Goal: Communication & Community: Answer question/provide support

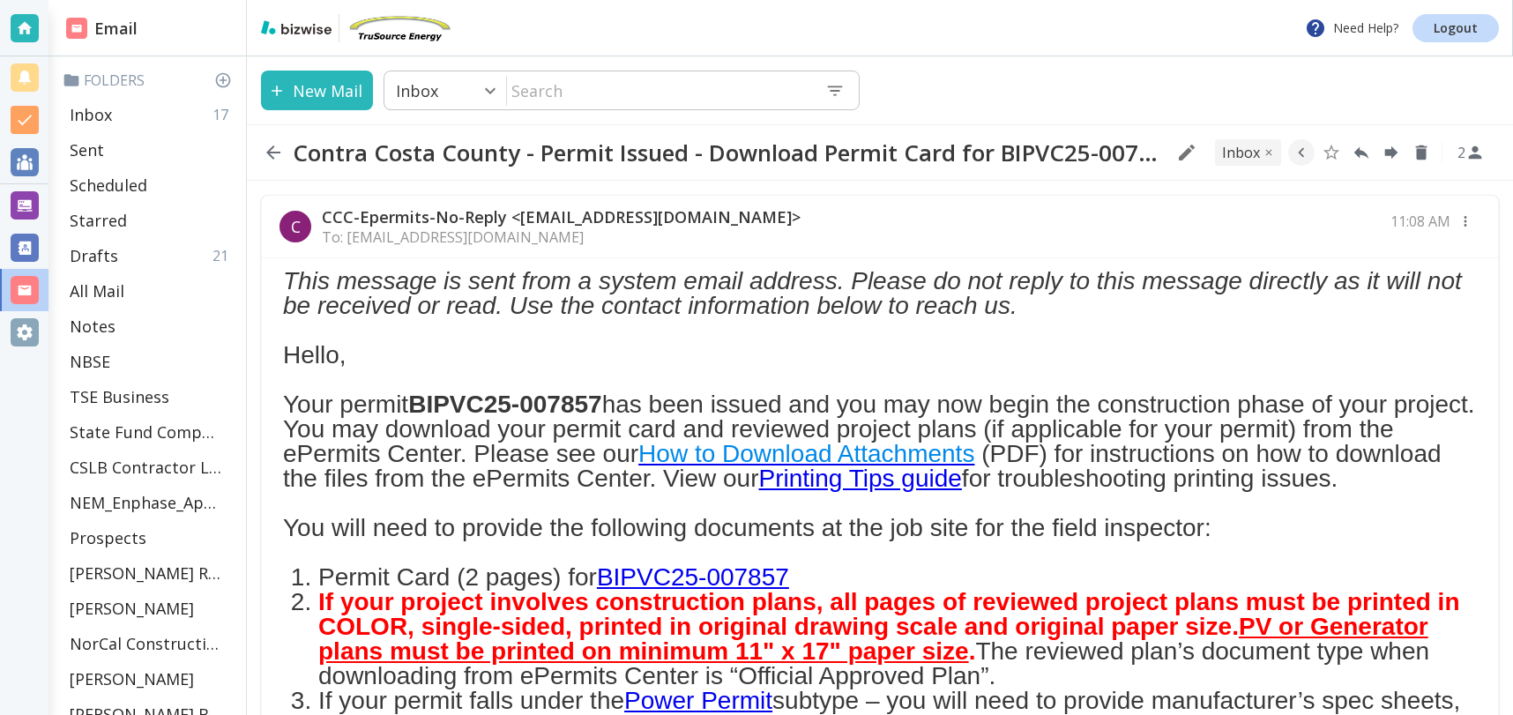
scroll to position [206, 0]
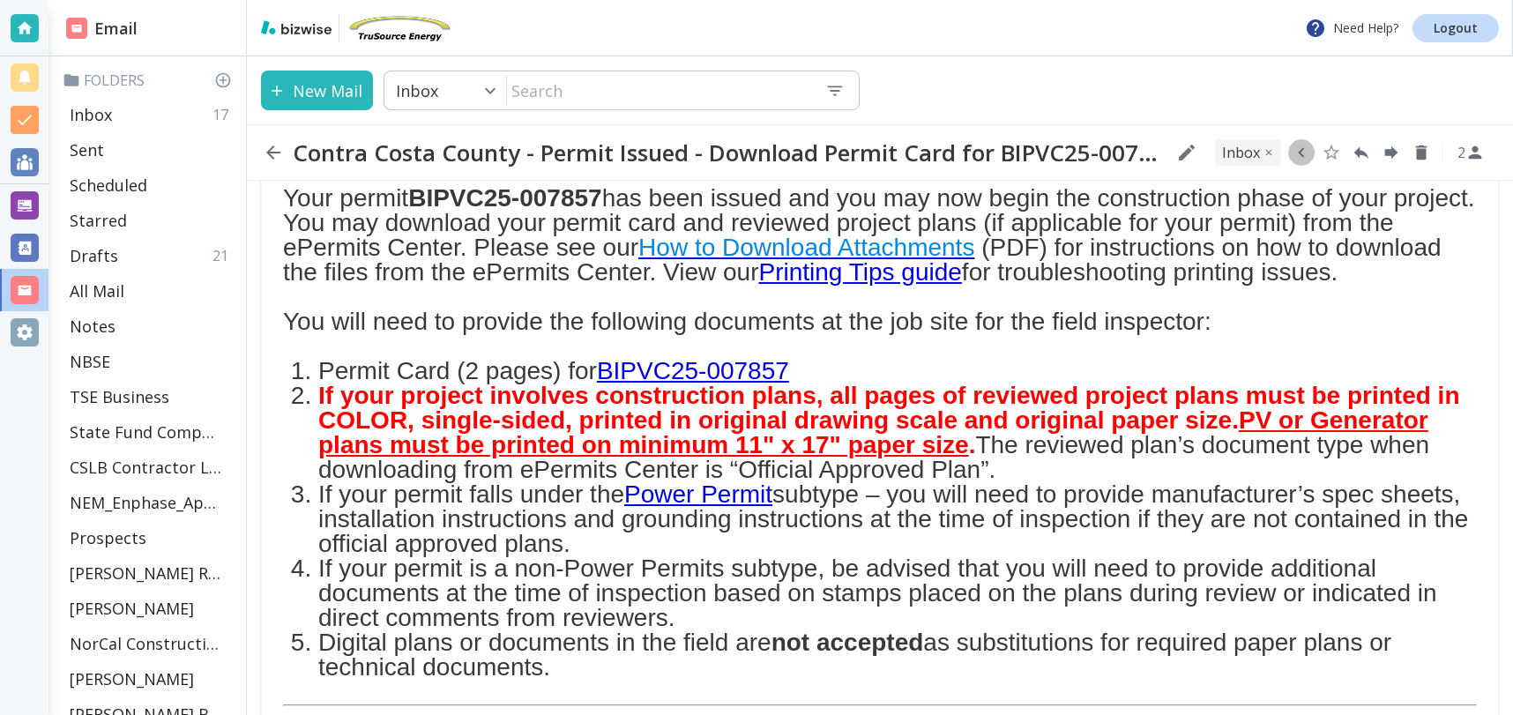
click at [1298, 154] on icon "button" at bounding box center [1300, 152] width 19 height 19
click at [1232, 152] on icon "Move to Folder" at bounding box center [1233, 152] width 16 height 13
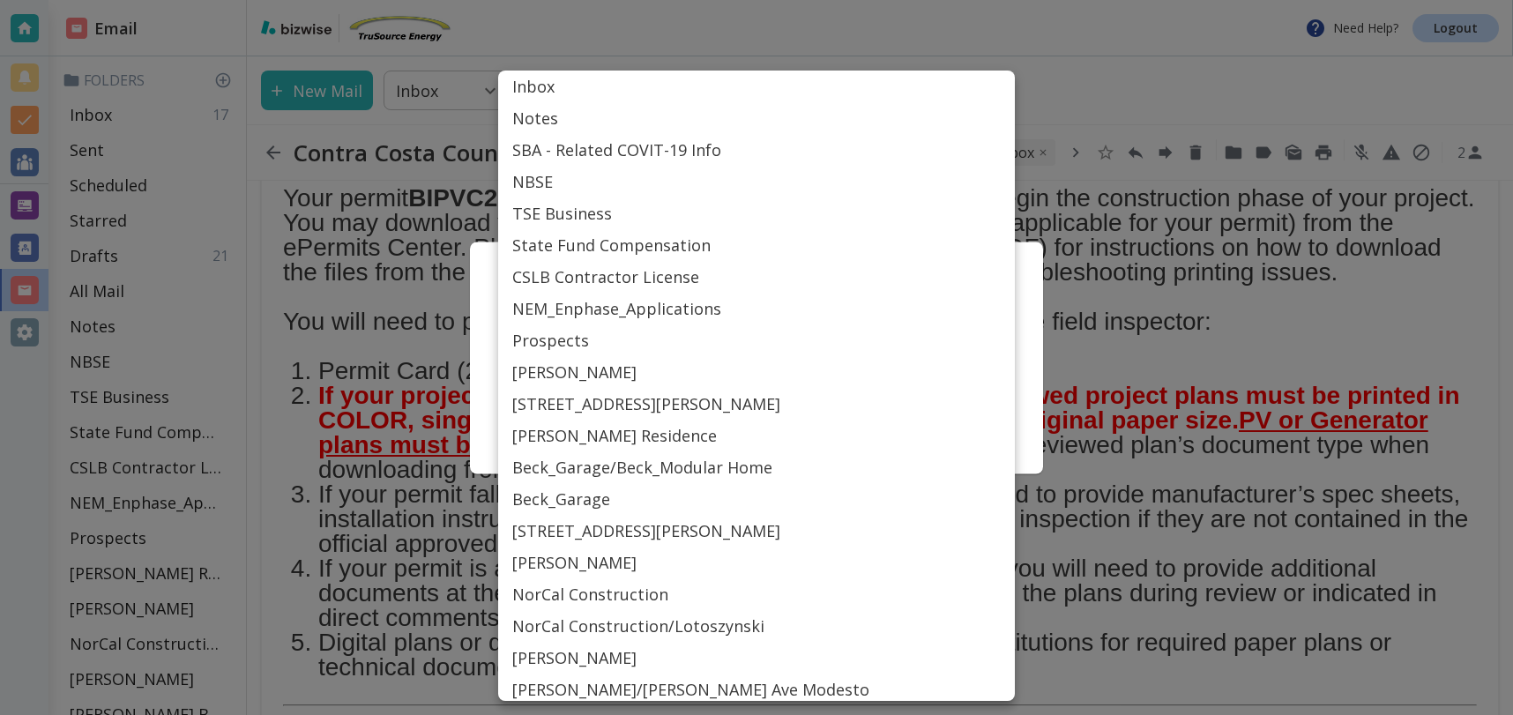
click at [837, 0] on body "Need Help? Logout Email Folders Inbox 17 Sent Scheduled Starred Drafts 21 All M…" at bounding box center [756, 0] width 1513 height 0
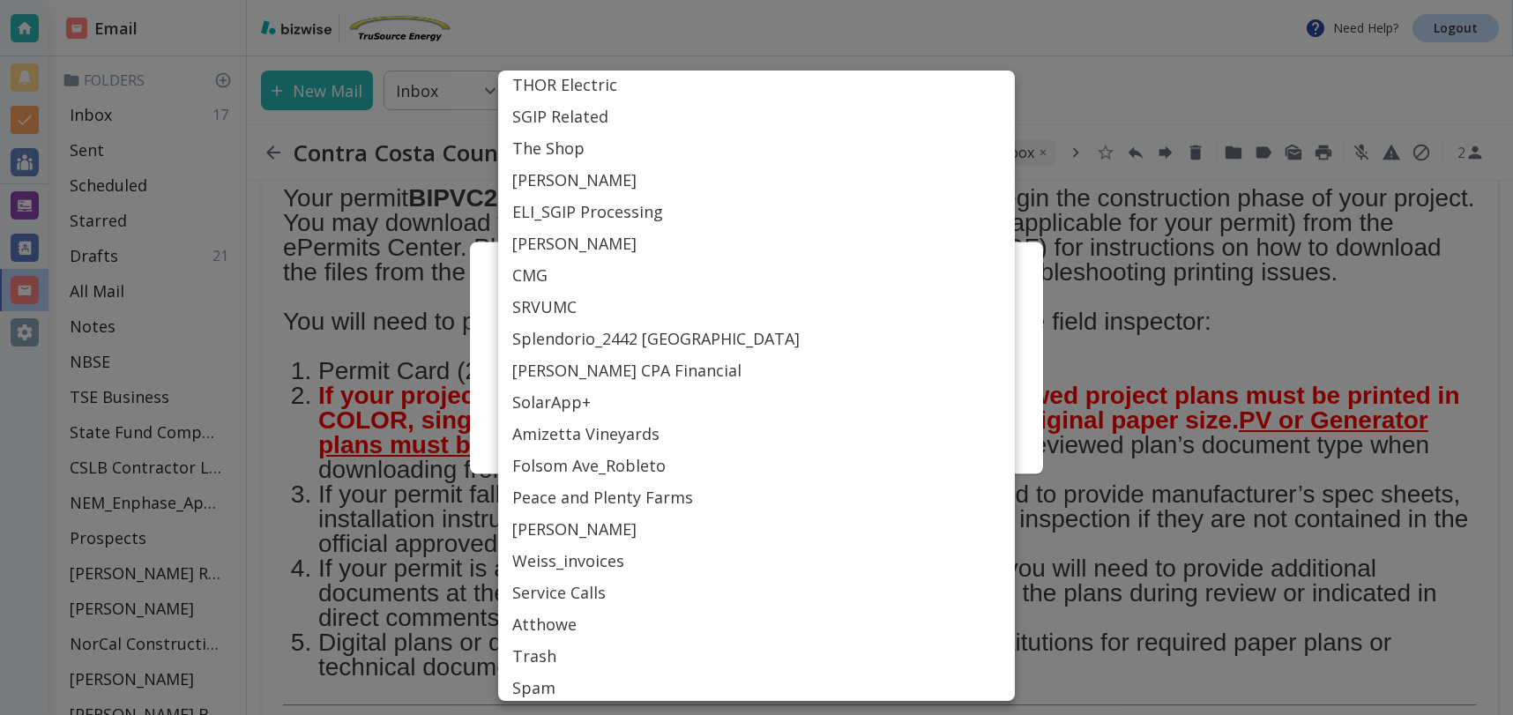
scroll to position [798, 0]
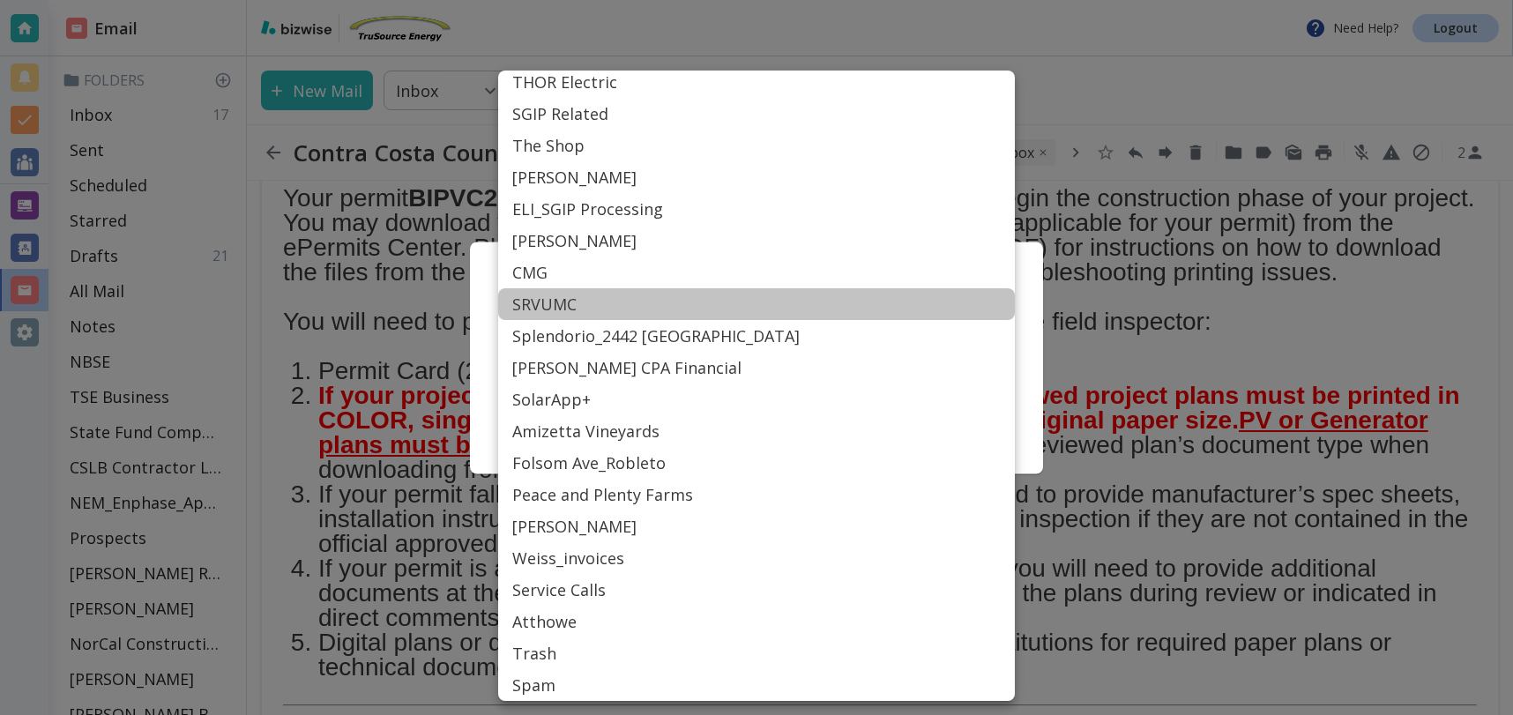
click at [584, 301] on li "SRVUMC" at bounding box center [756, 304] width 517 height 32
type input "Label_77"
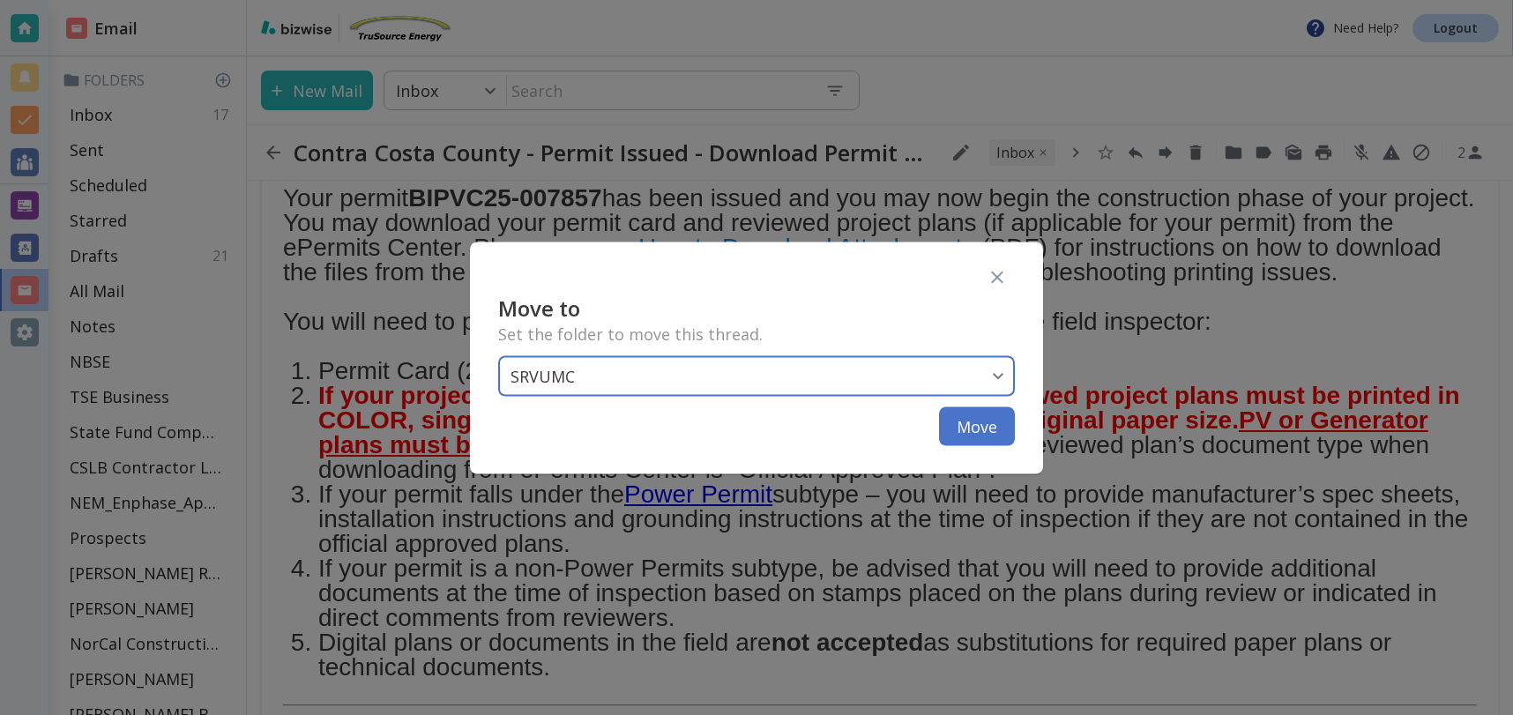
click at [970, 428] on button "Move" at bounding box center [977, 425] width 76 height 39
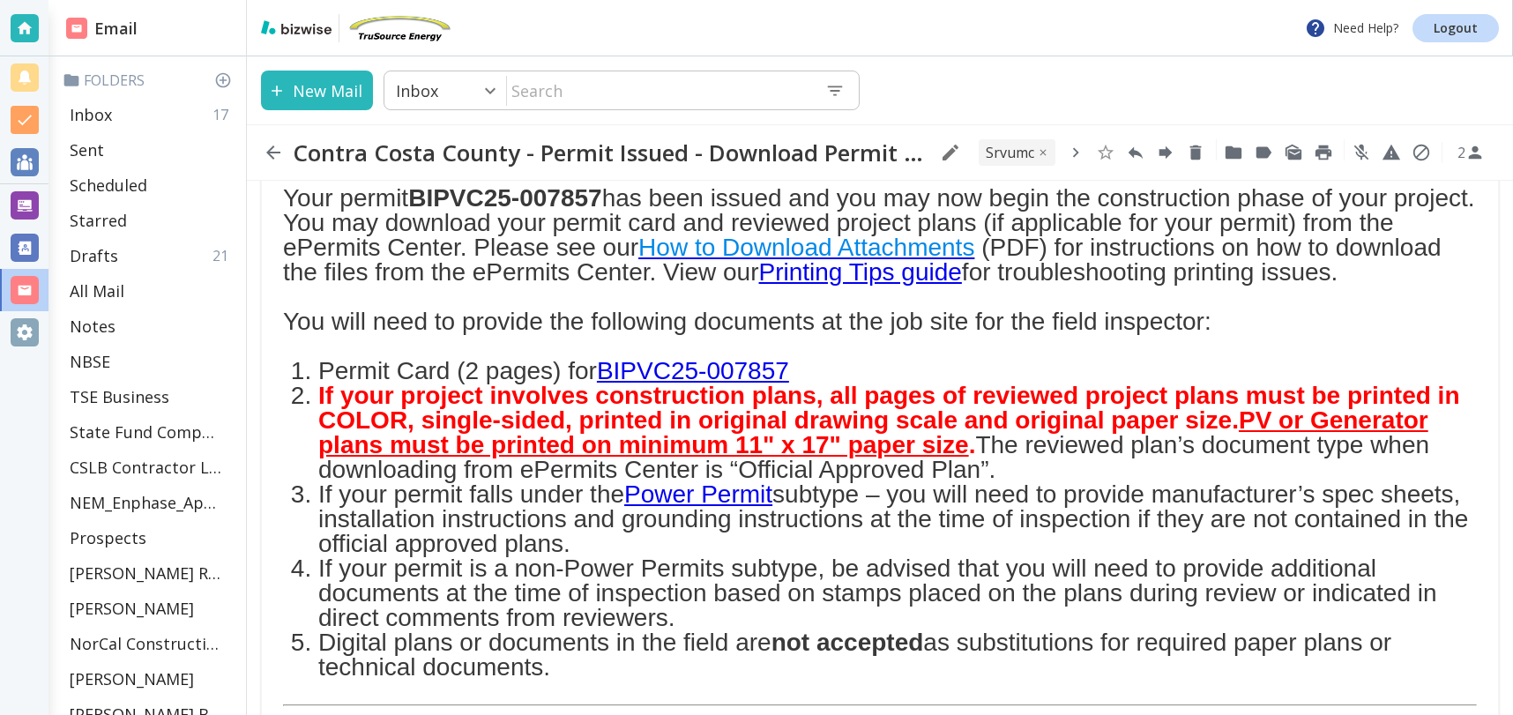
scroll to position [0, 0]
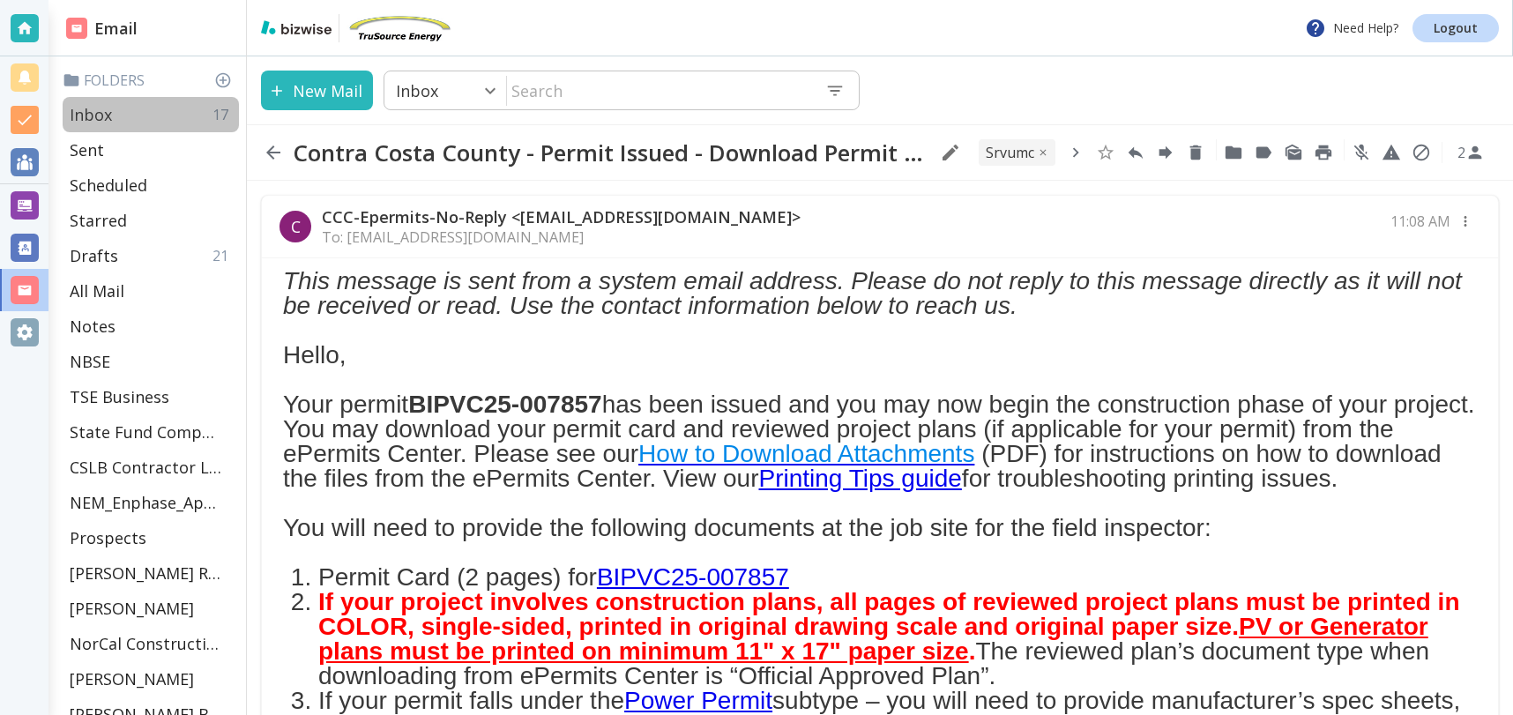
click at [100, 113] on p "Inbox" at bounding box center [91, 114] width 42 height 21
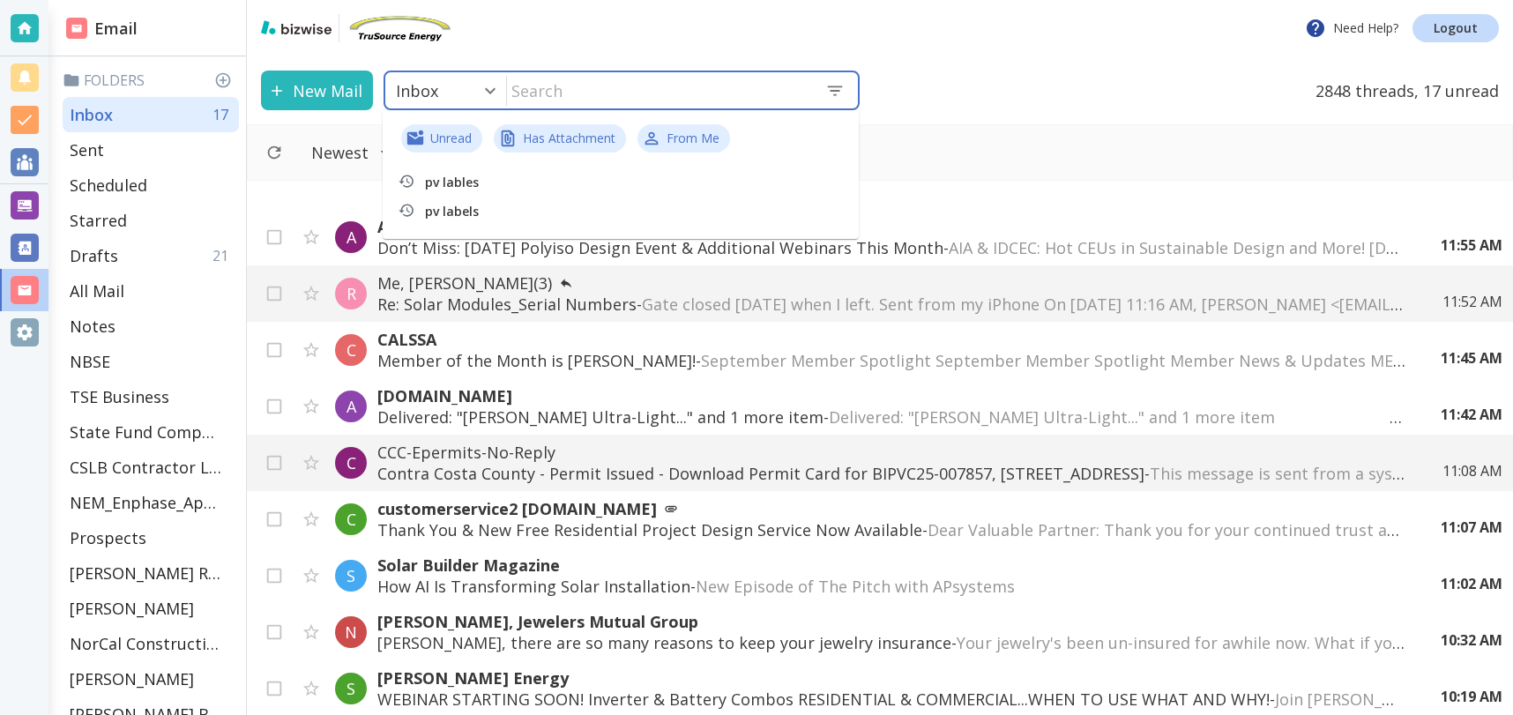
click at [669, 87] on input "text" at bounding box center [659, 90] width 304 height 36
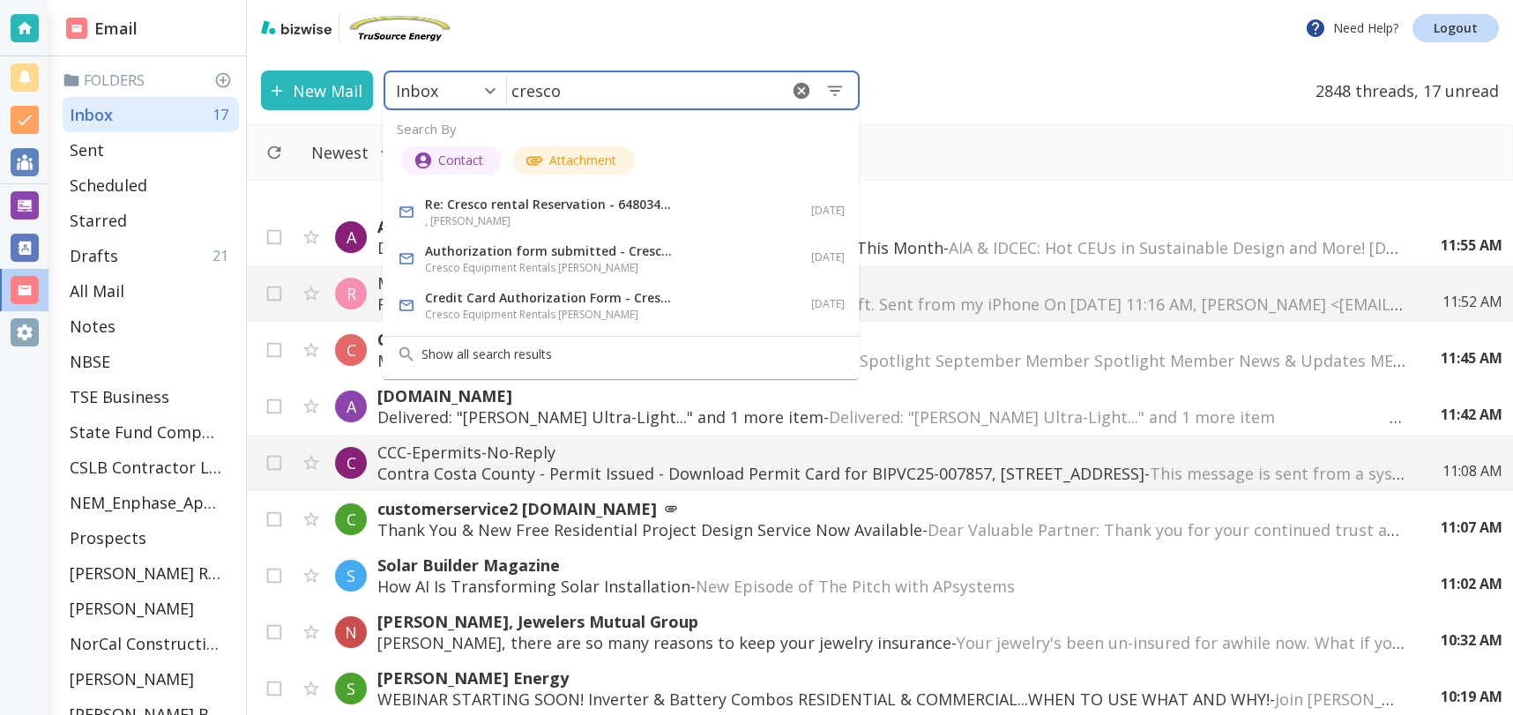
type input "cresco"
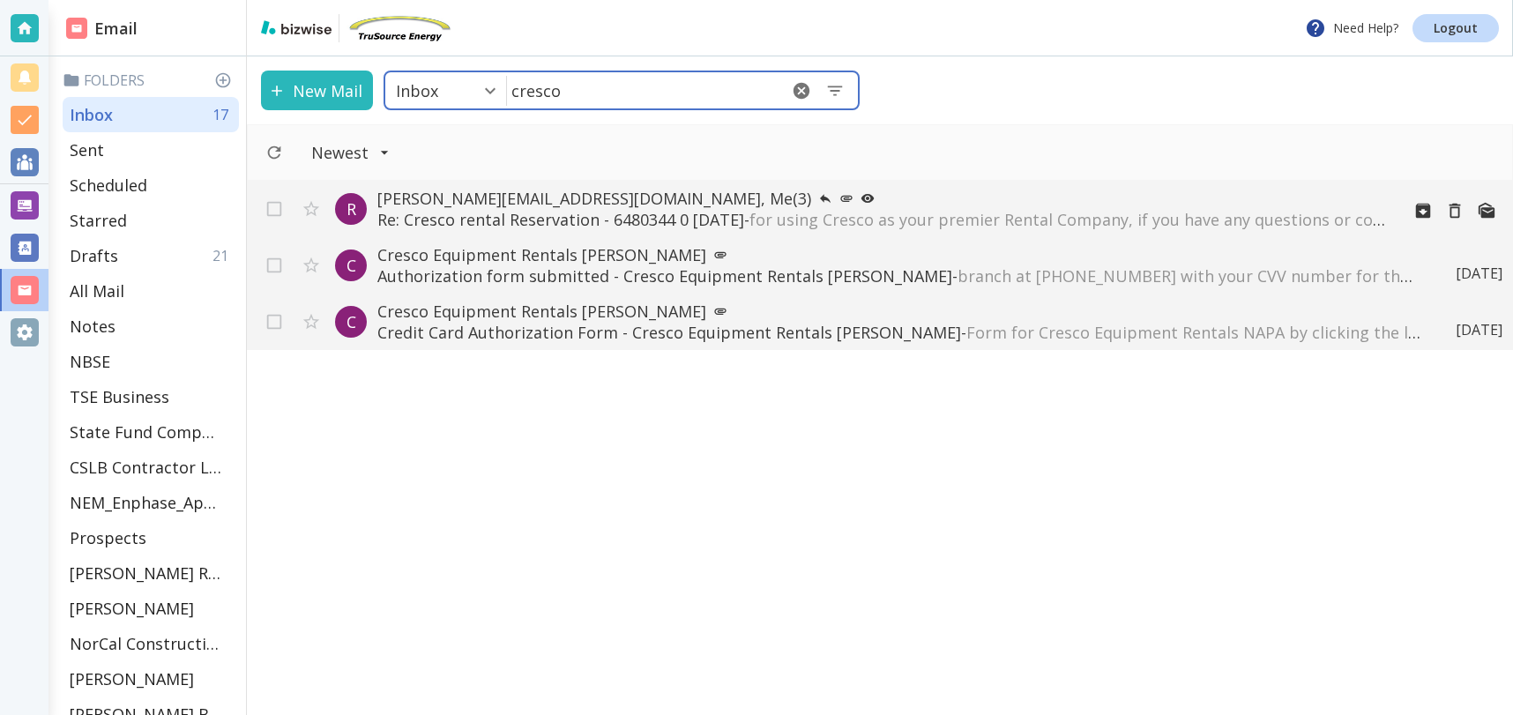
click at [508, 204] on p "[PERSON_NAME][EMAIL_ADDRESS][DOMAIN_NAME], Me (3)" at bounding box center [881, 198] width 1008 height 21
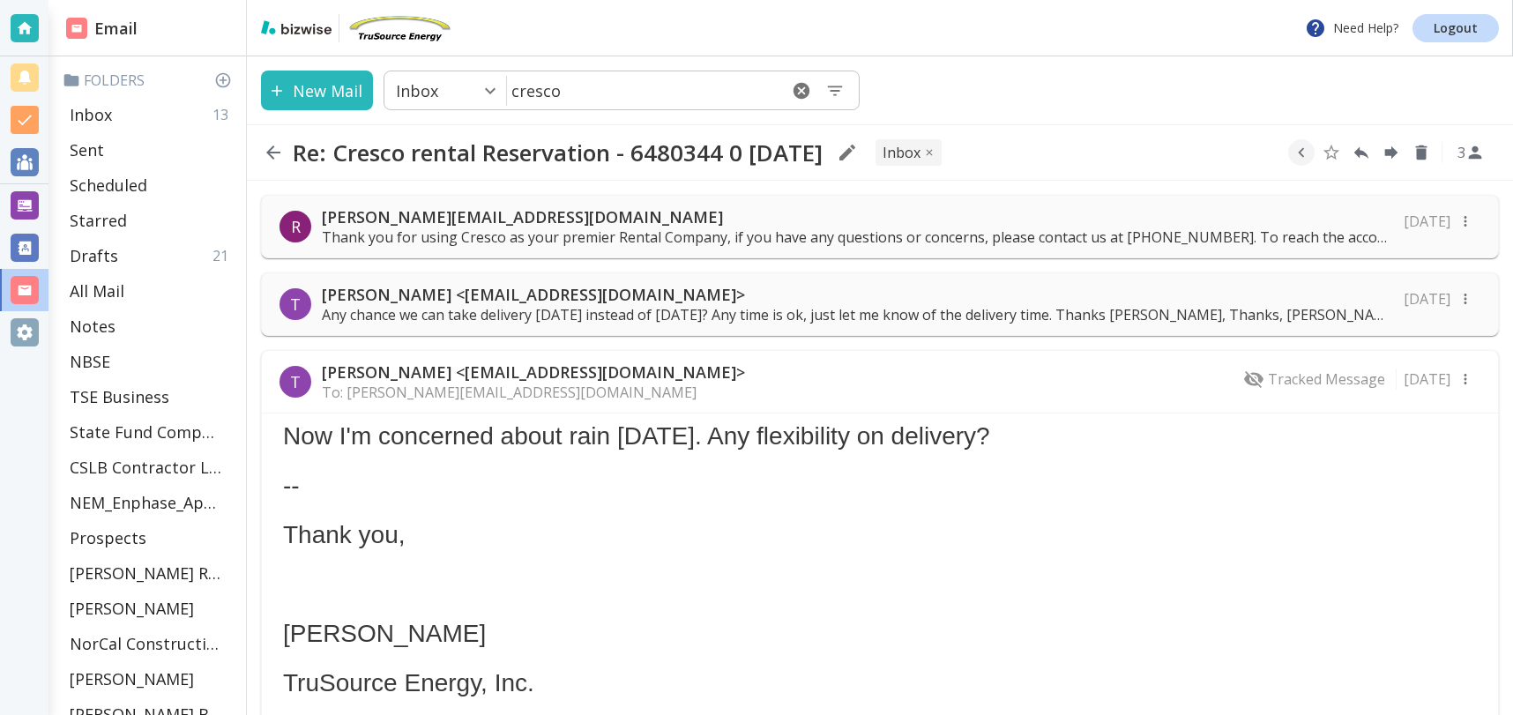
click at [599, 240] on p "Thank you for using Cresco as your premier Rental Company, if you have any ques…" at bounding box center [857, 236] width 1071 height 19
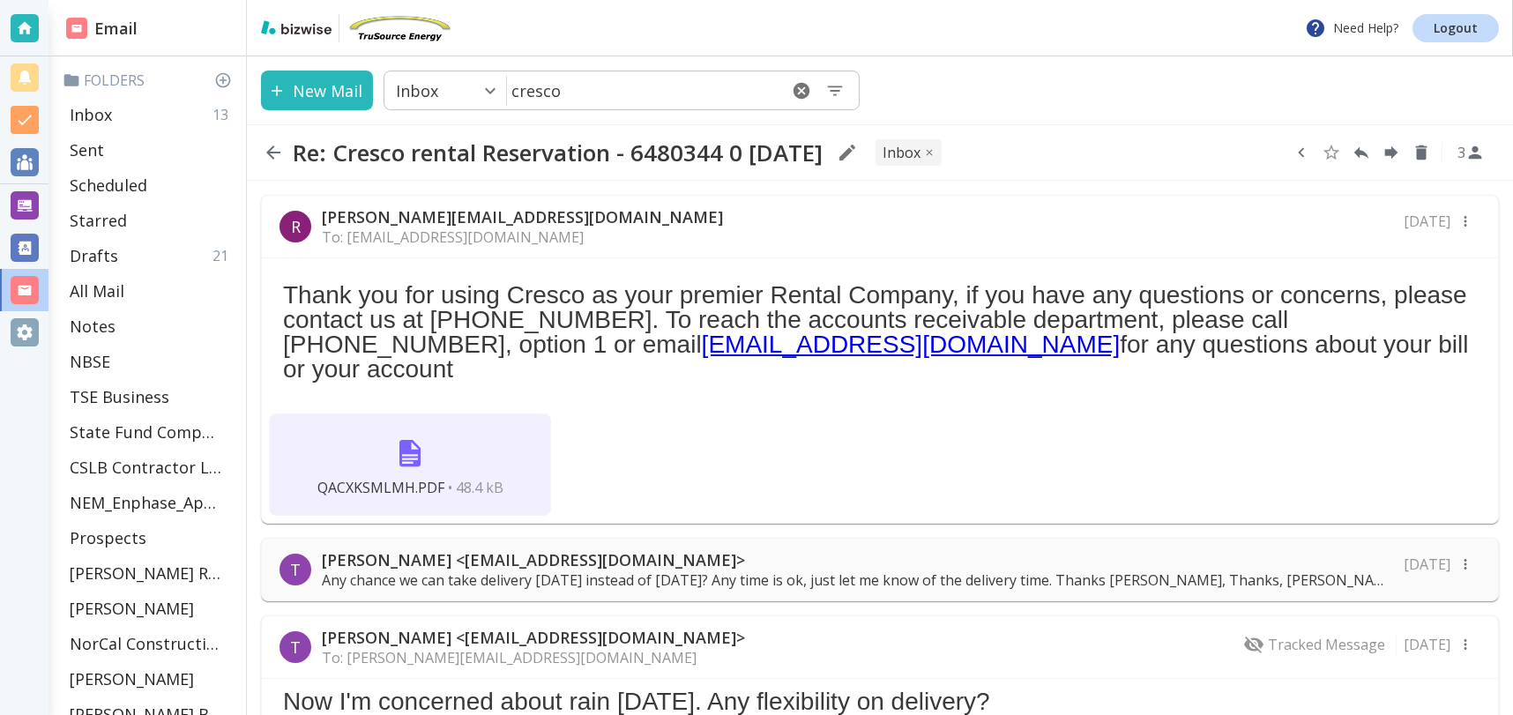
click at [1299, 152] on icon "button" at bounding box center [1300, 153] width 6 height 10
click at [1233, 153] on icon "Move to Folder" at bounding box center [1233, 152] width 16 height 13
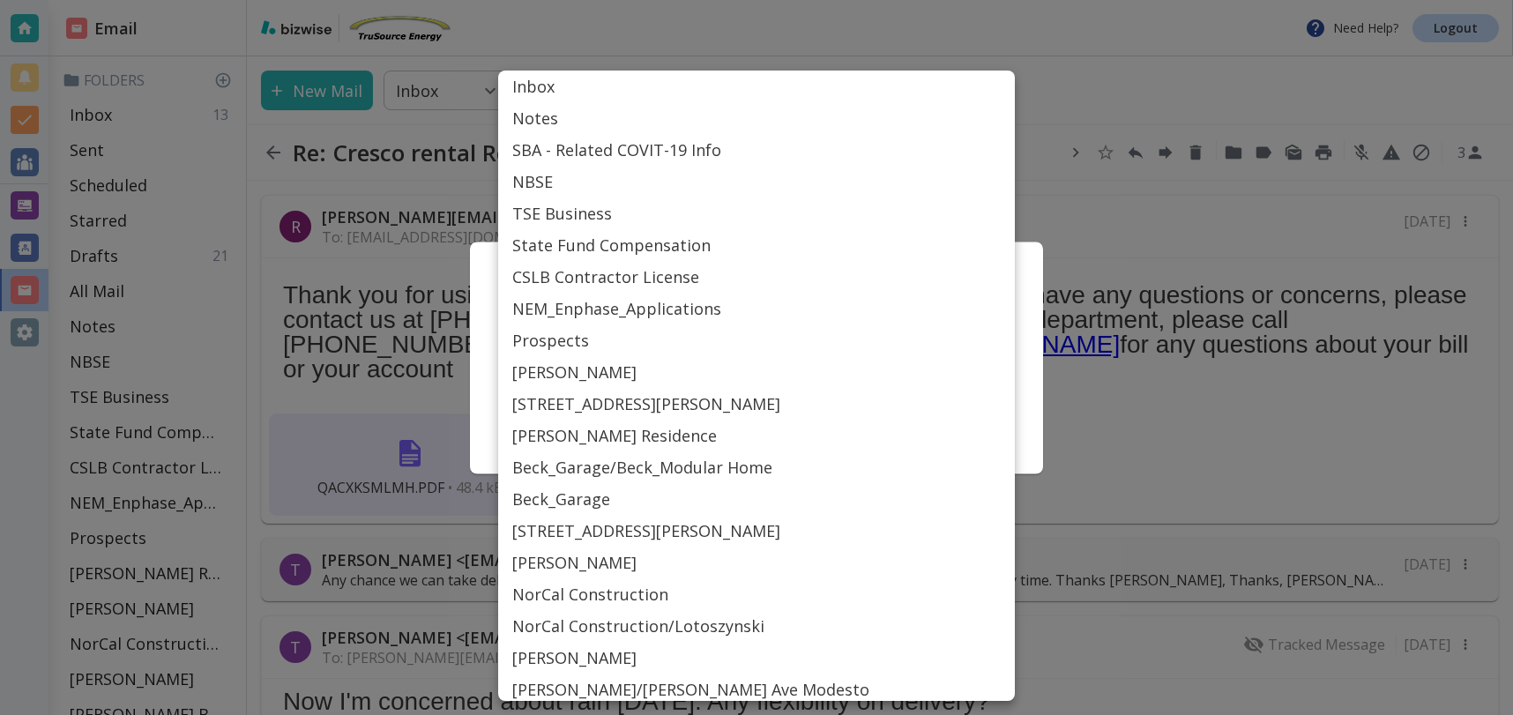
drag, startPoint x: 797, startPoint y: 367, endPoint x: 788, endPoint y: 366, distance: 8.9
click at [796, 0] on body "Need Help? Logout Email Folders Inbox 13 Sent Scheduled Starred Drafts 21 All M…" at bounding box center [756, 0] width 1513 height 0
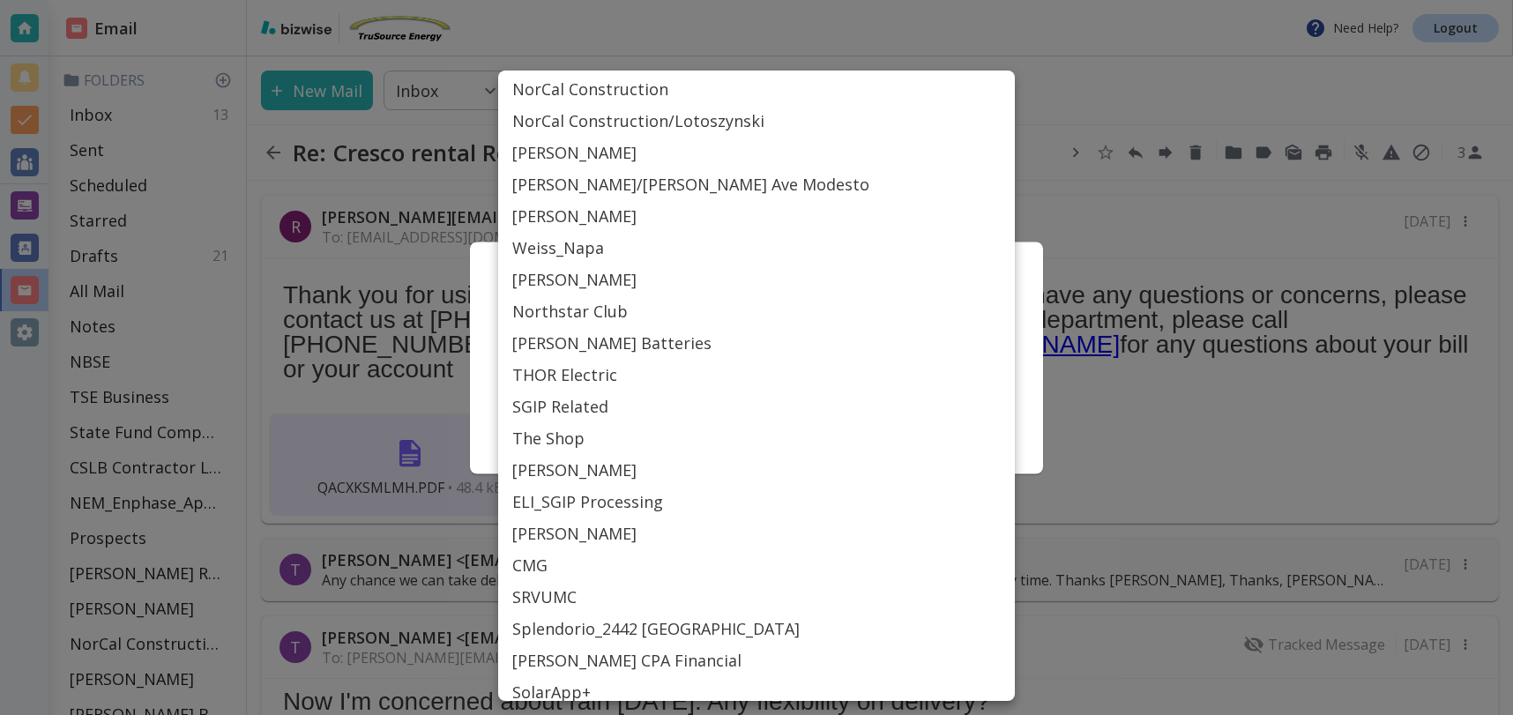
scroll to position [515, 0]
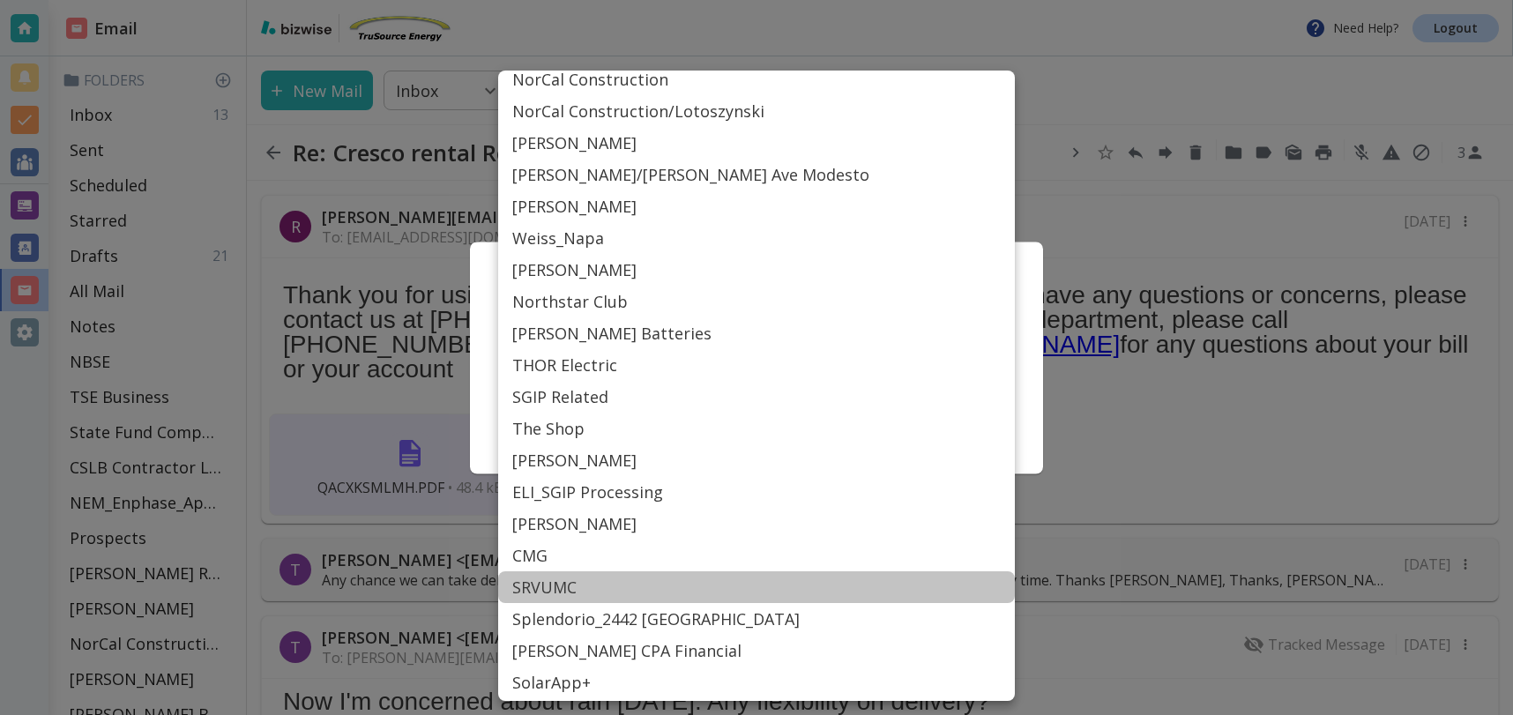
click at [538, 582] on li "SRVUMC" at bounding box center [756, 587] width 517 height 32
type input "Label_77"
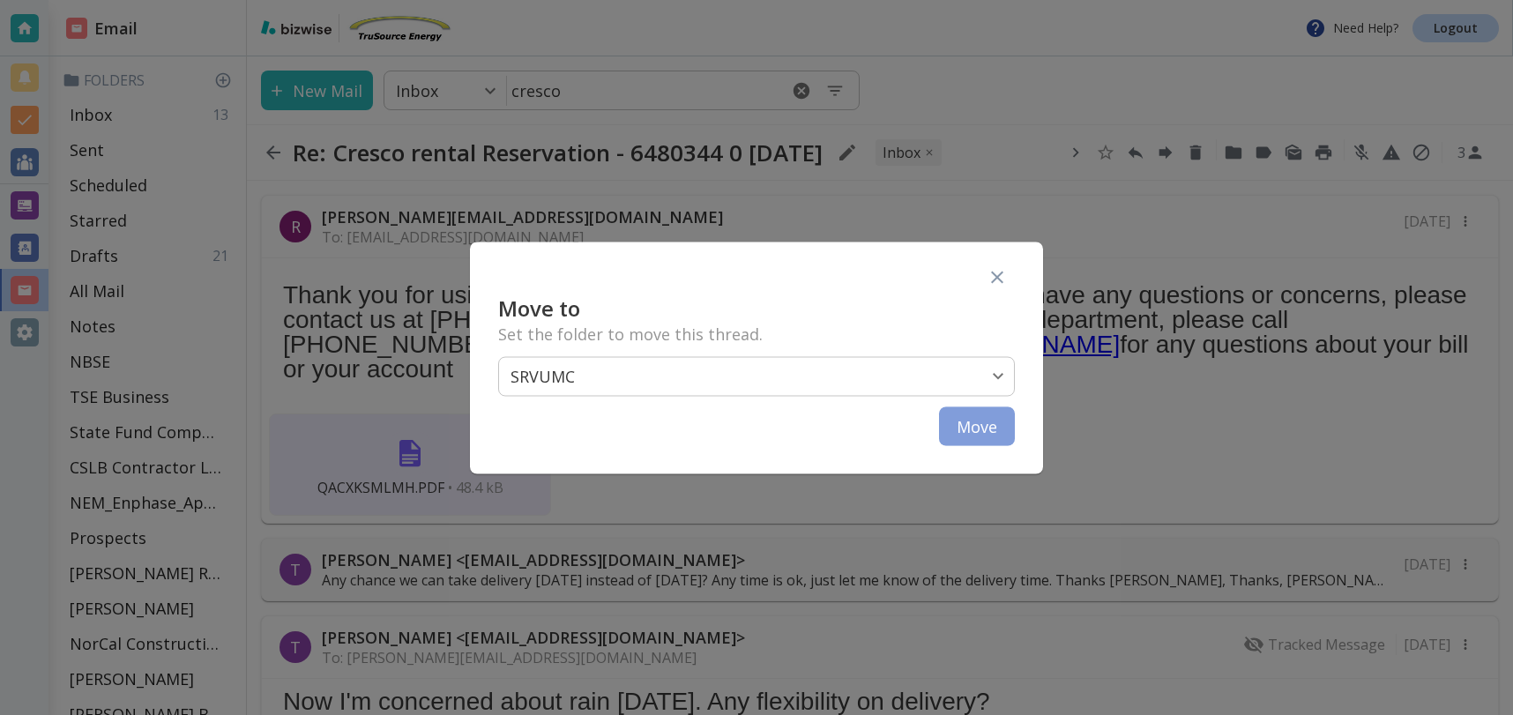
click at [997, 416] on button "Move" at bounding box center [977, 425] width 76 height 39
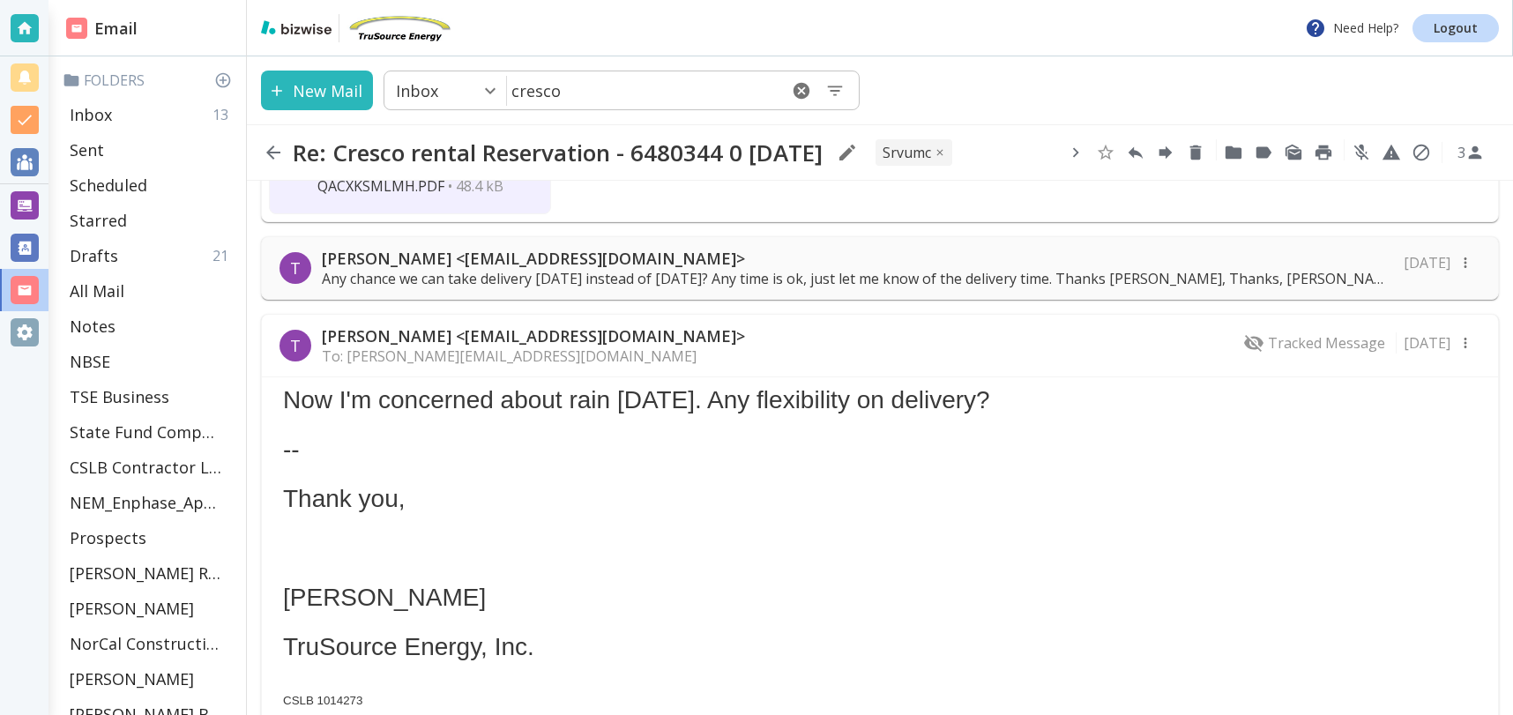
scroll to position [287, 0]
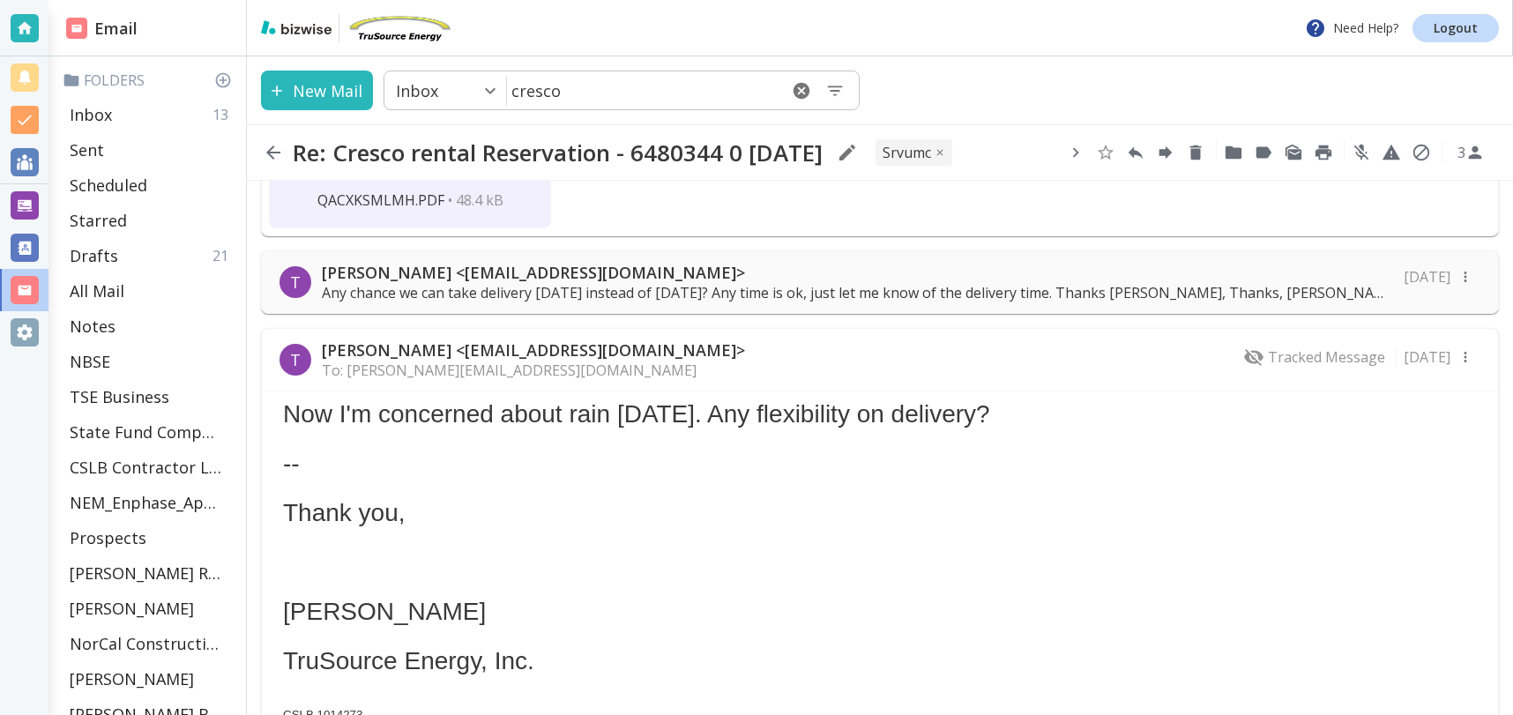
click at [694, 342] on div "T [PERSON_NAME] <[EMAIL_ADDRESS][DOMAIN_NAME]> To: [PERSON_NAME][EMAIL_ADDRESS]…" at bounding box center [880, 360] width 1236 height 63
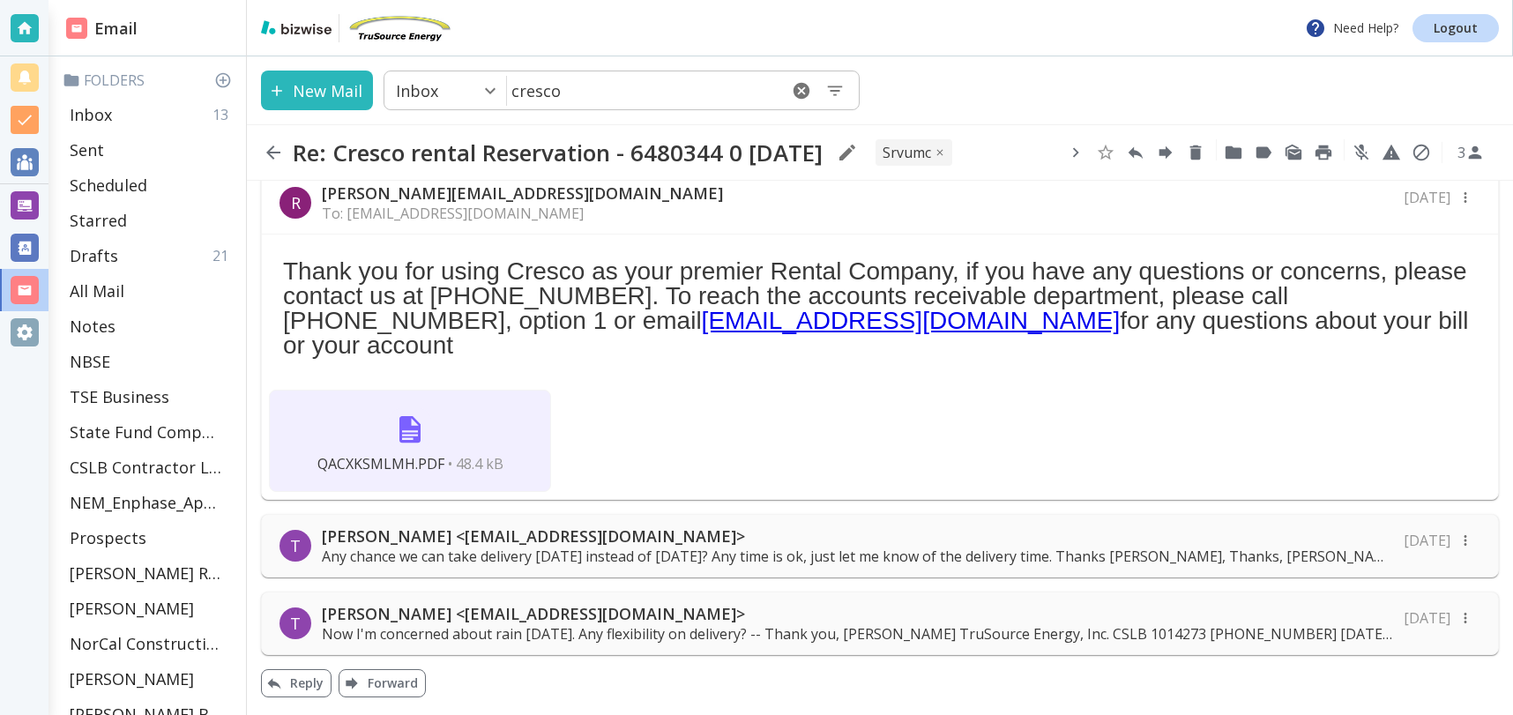
scroll to position [0, 0]
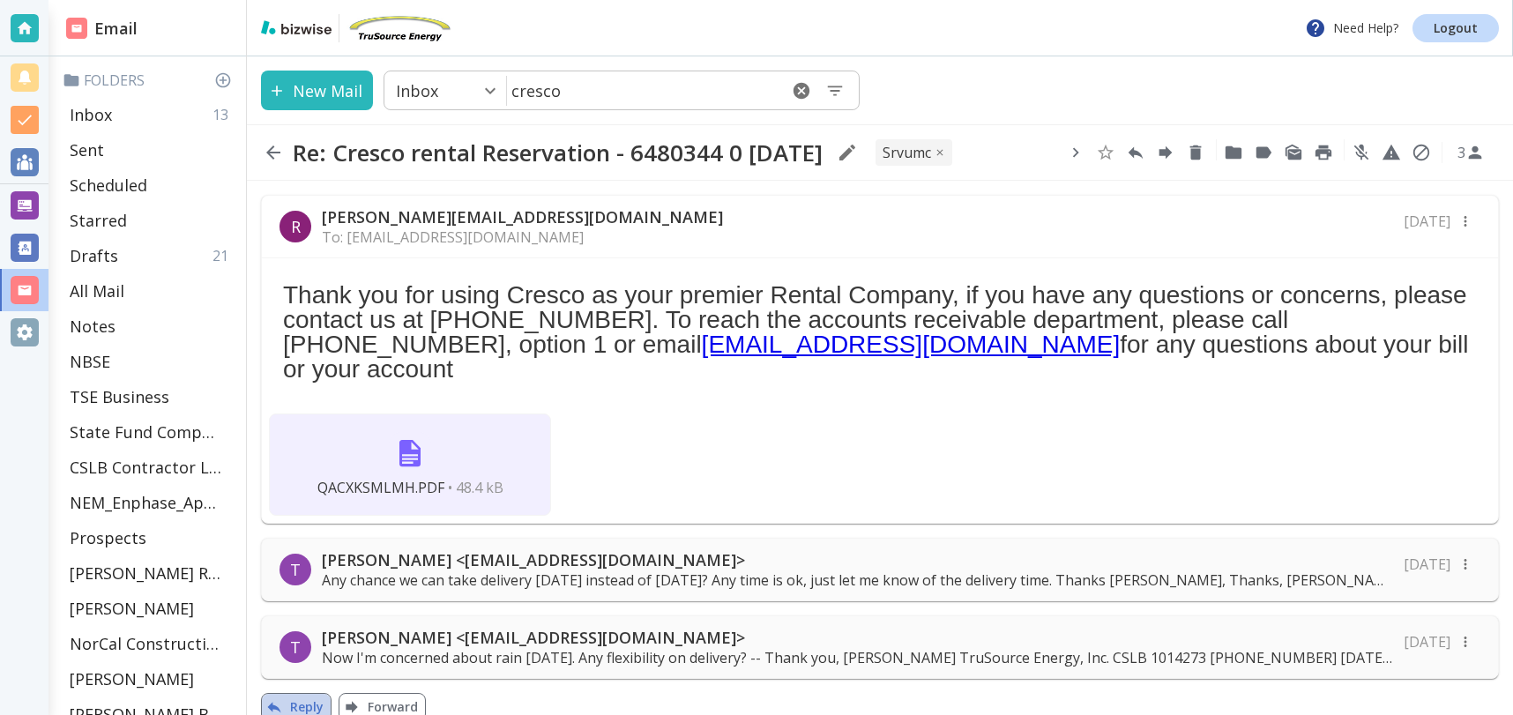
click at [296, 693] on button "Reply" at bounding box center [296, 707] width 71 height 28
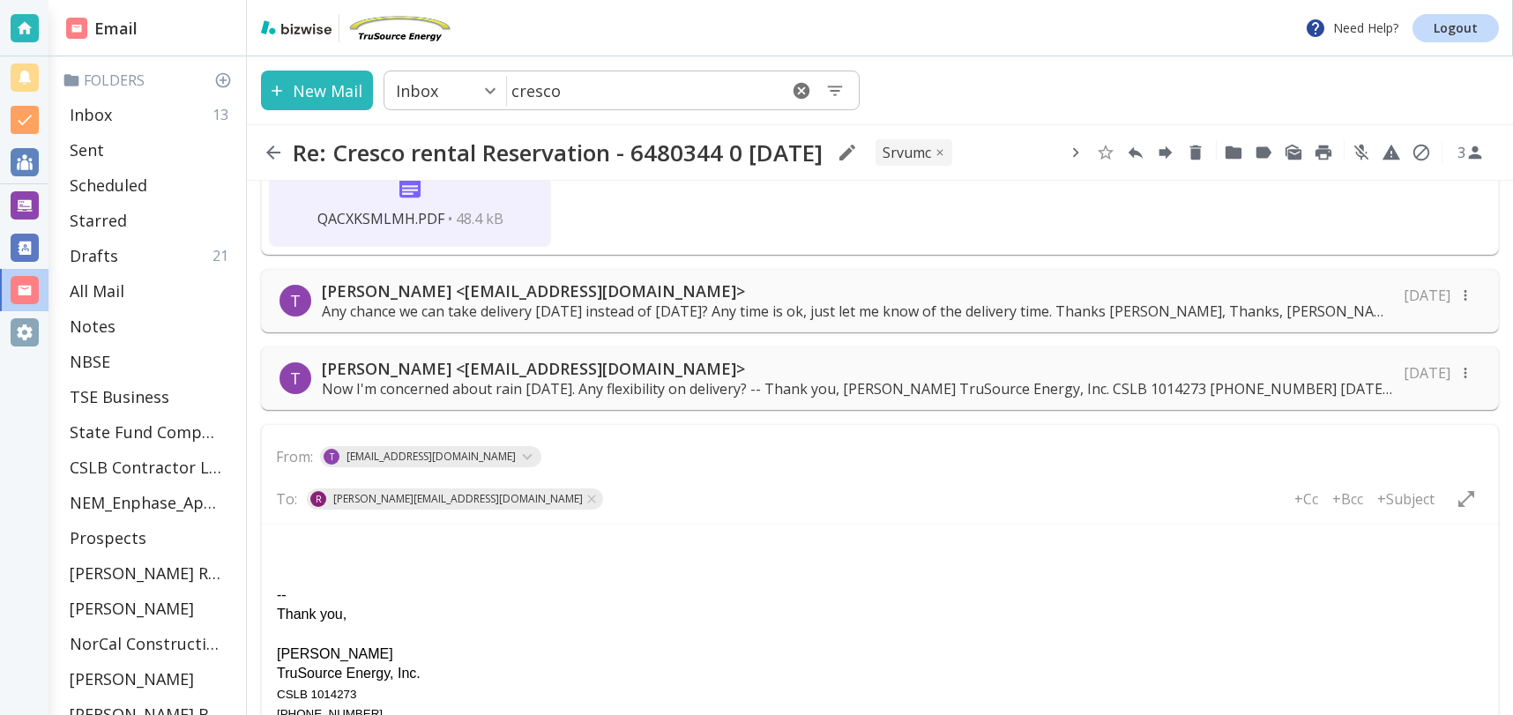
scroll to position [266, 0]
click at [1405, 492] on p "+Subject" at bounding box center [1405, 501] width 57 height 19
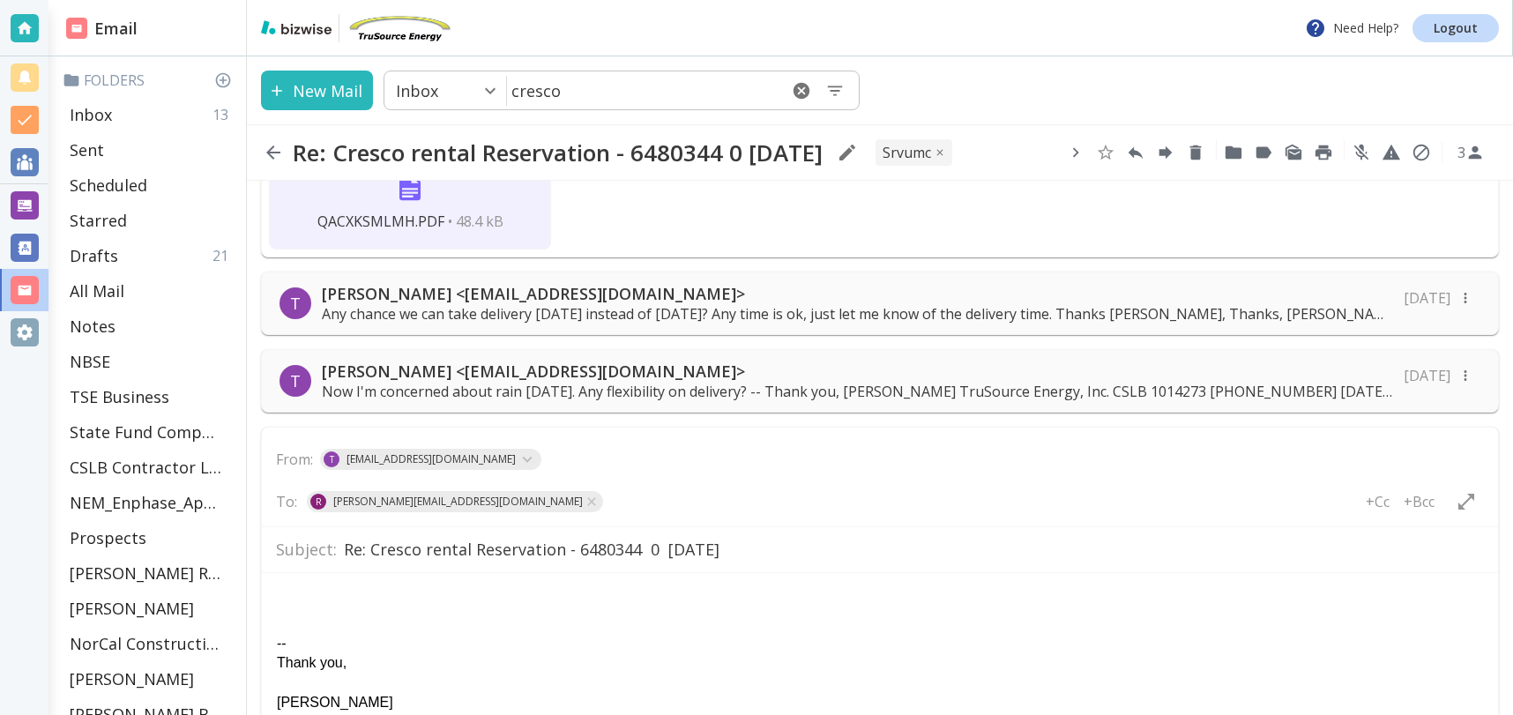
click at [339, 526] on div "Subject: Re: Cresco rental Reservation - 6480344 0 [DATE]" at bounding box center [880, 549] width 1236 height 46
click at [344, 534] on input "Re: Cresco rental Reservation - 6480344 0 [DATE]" at bounding box center [914, 549] width 1140 height 31
type input "Return_Re: Cresco rental Reservation - 6480344 0 [DATE]"
click at [285, 583] on html "-- Thank you, [PERSON_NAME] TruSource Energy, Inc. CSLB 1014273 [PHONE_NUMBER]" at bounding box center [880, 678] width 1236 height 213
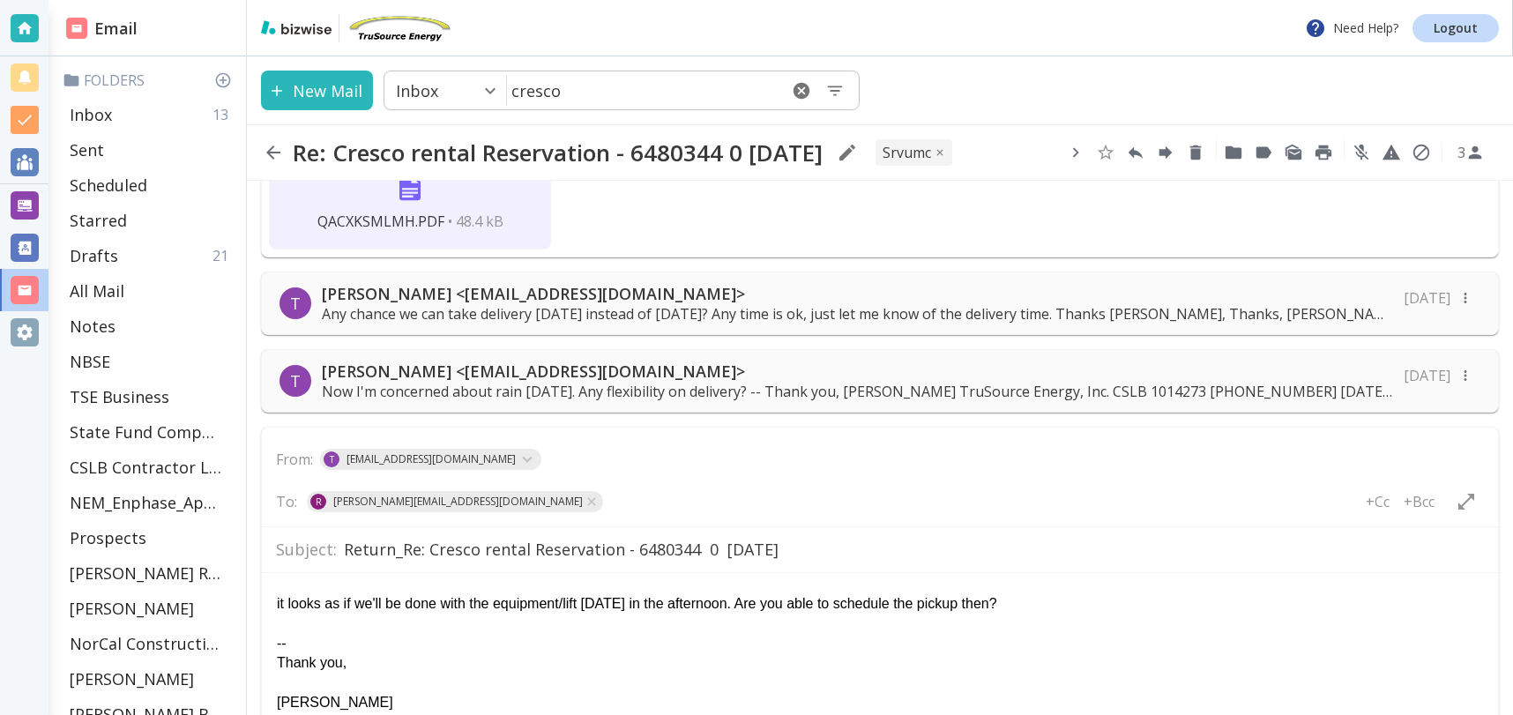
drag, startPoint x: 279, startPoint y: 600, endPoint x: 325, endPoint y: 600, distance: 45.8
click at [279, 599] on div "it looks as if we'll be done with the equipment/lift [DATE] in the afternoon. A…" at bounding box center [880, 602] width 1206 height 19
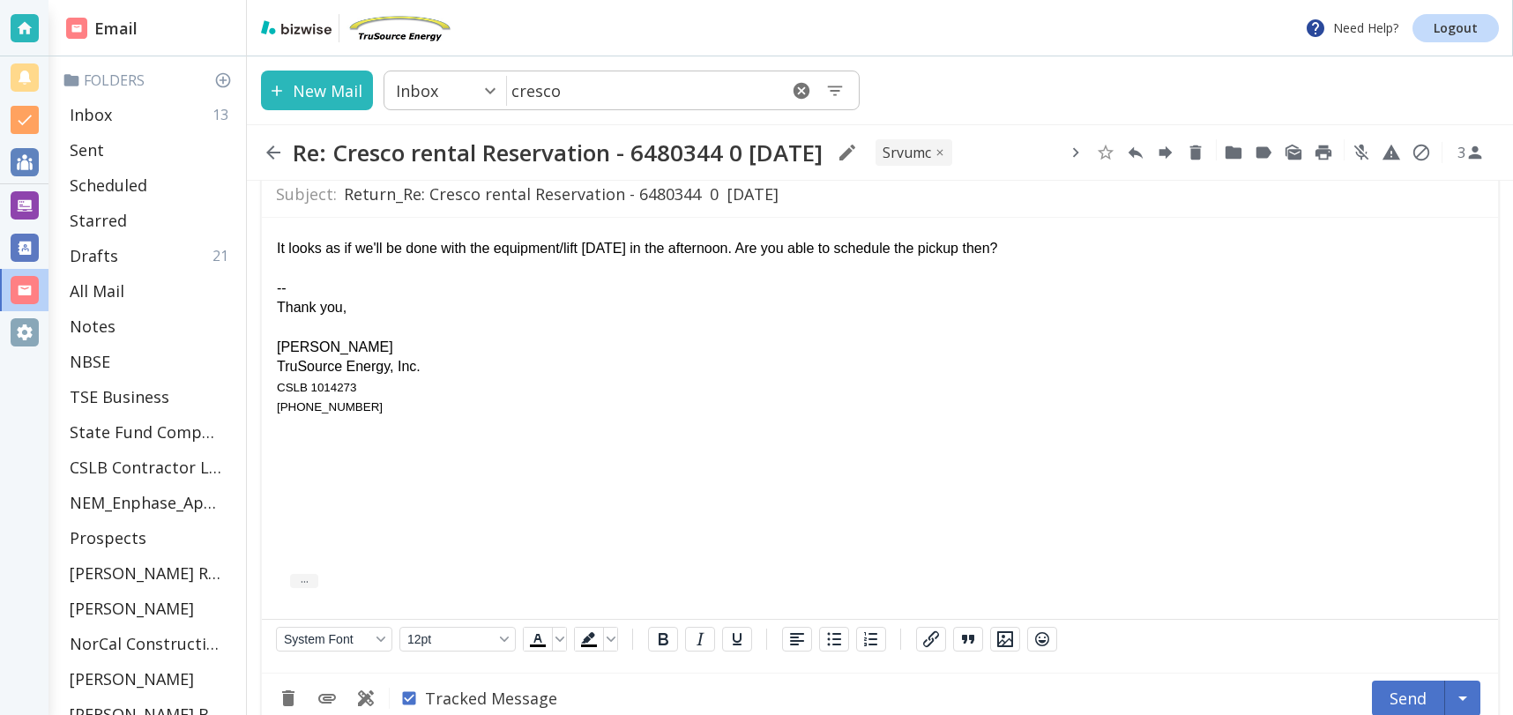
scroll to position [623, 0]
click at [1397, 679] on button "Send" at bounding box center [1408, 696] width 73 height 35
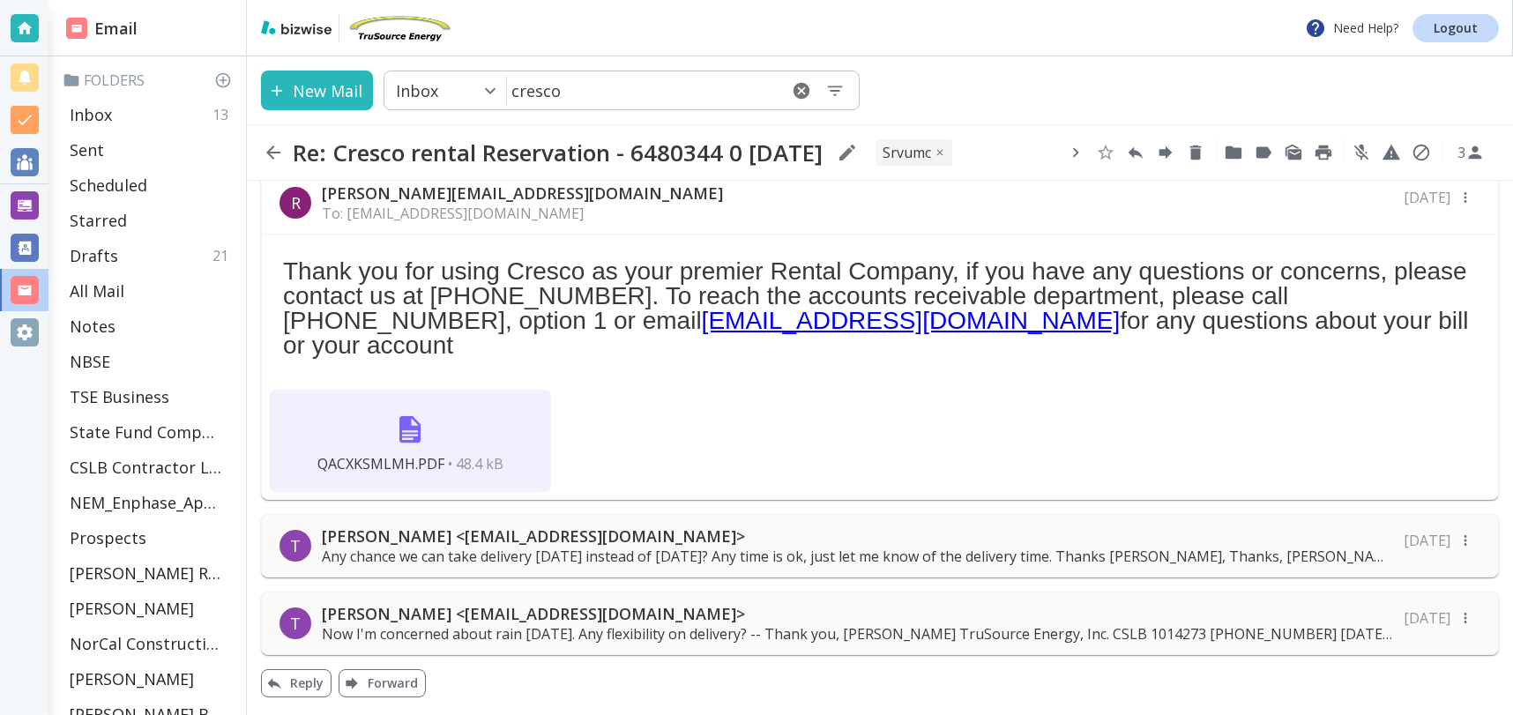
scroll to position [0, 0]
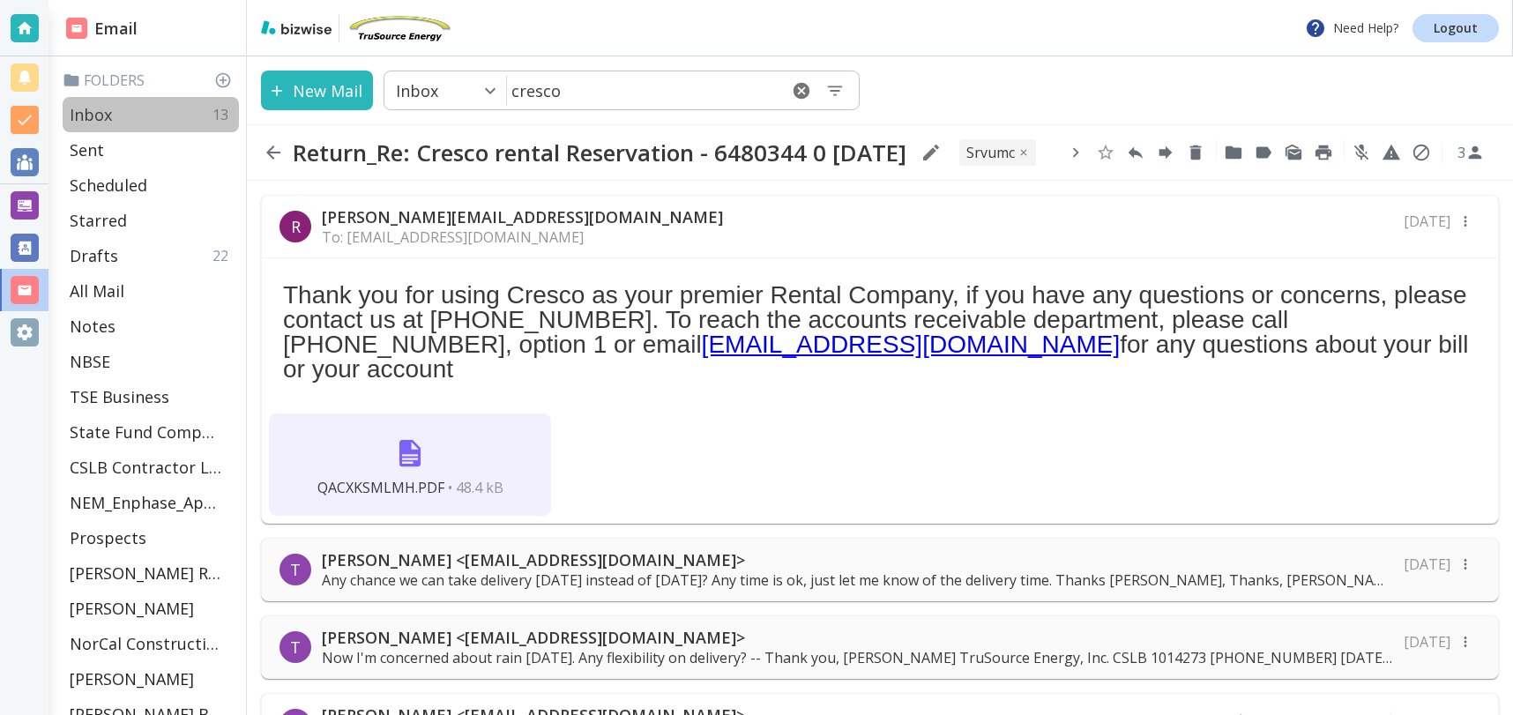
click at [86, 110] on p "Inbox" at bounding box center [91, 114] width 42 height 21
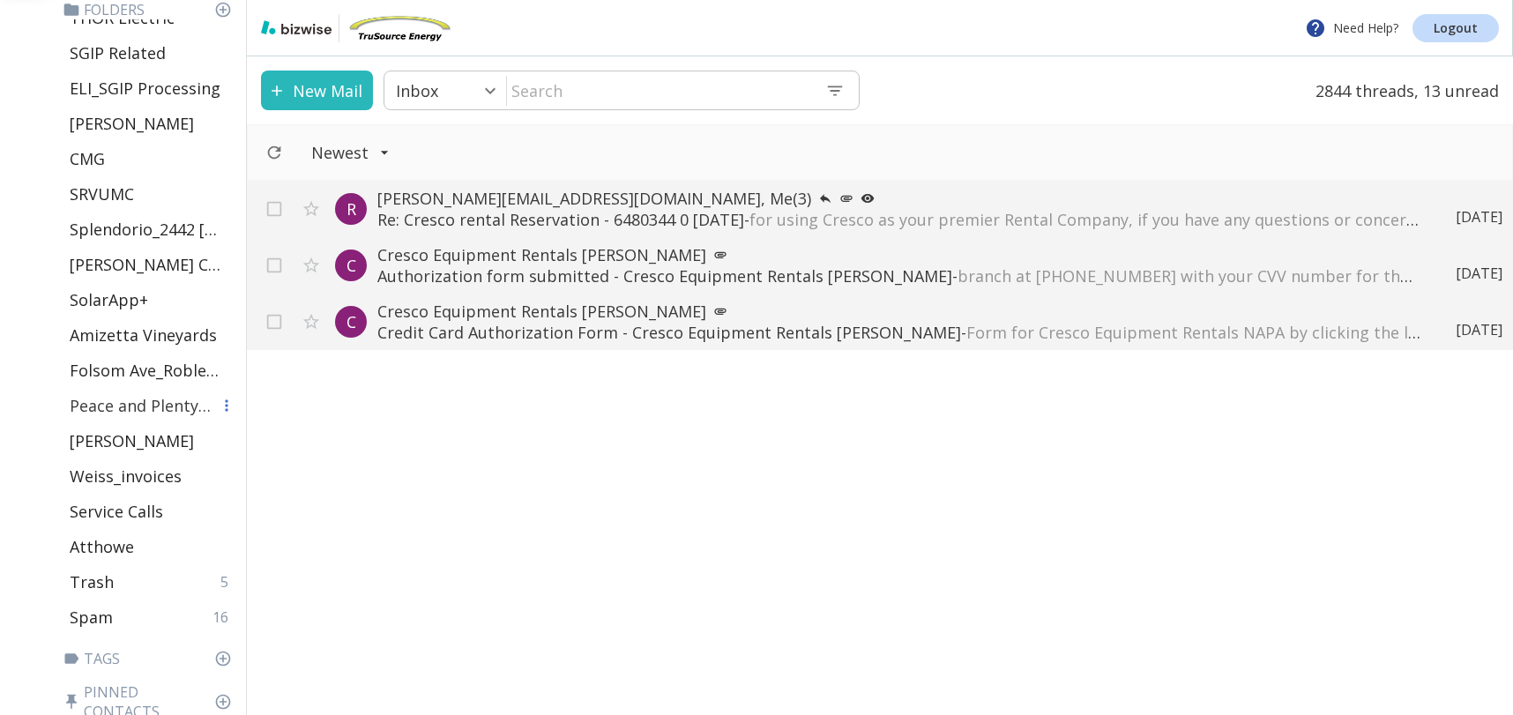
scroll to position [766, 0]
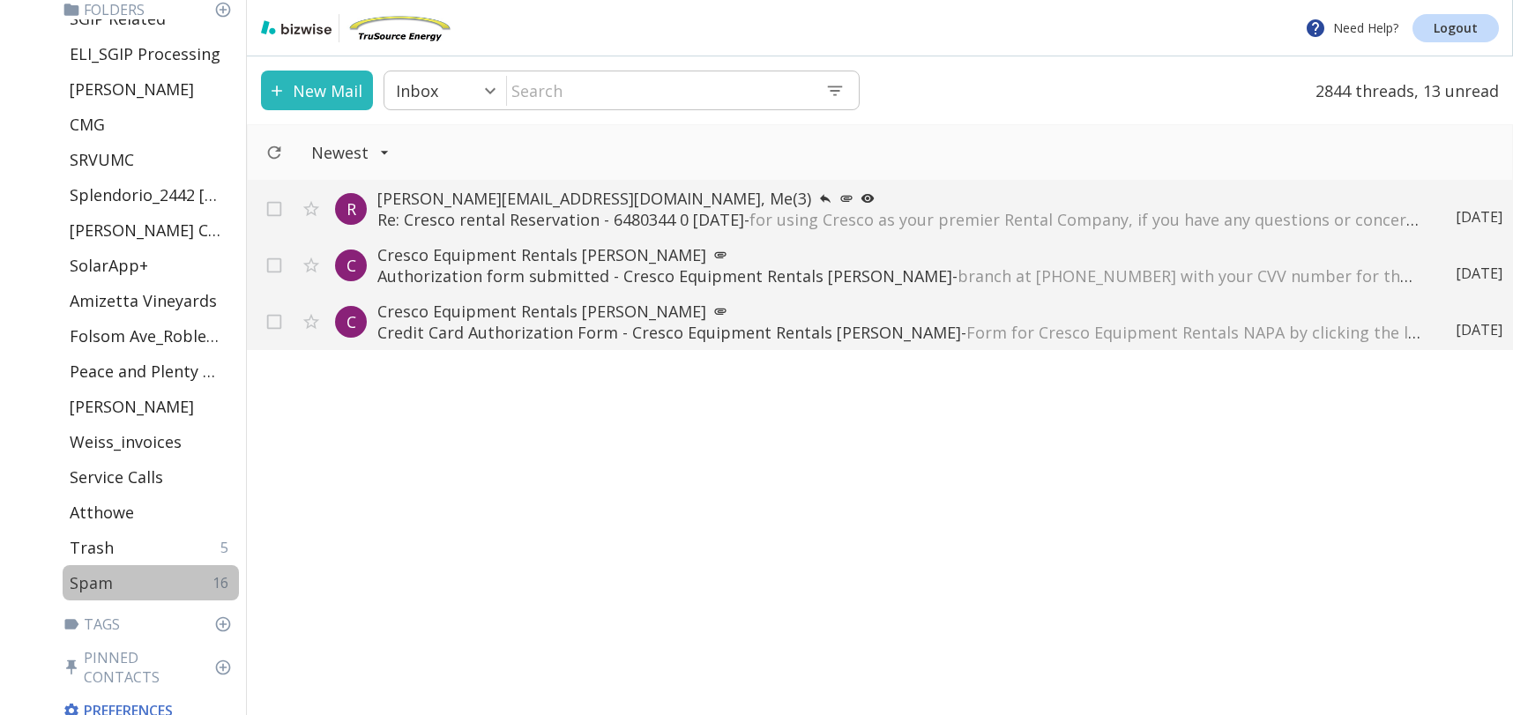
click at [98, 577] on p "Spam" at bounding box center [91, 582] width 43 height 21
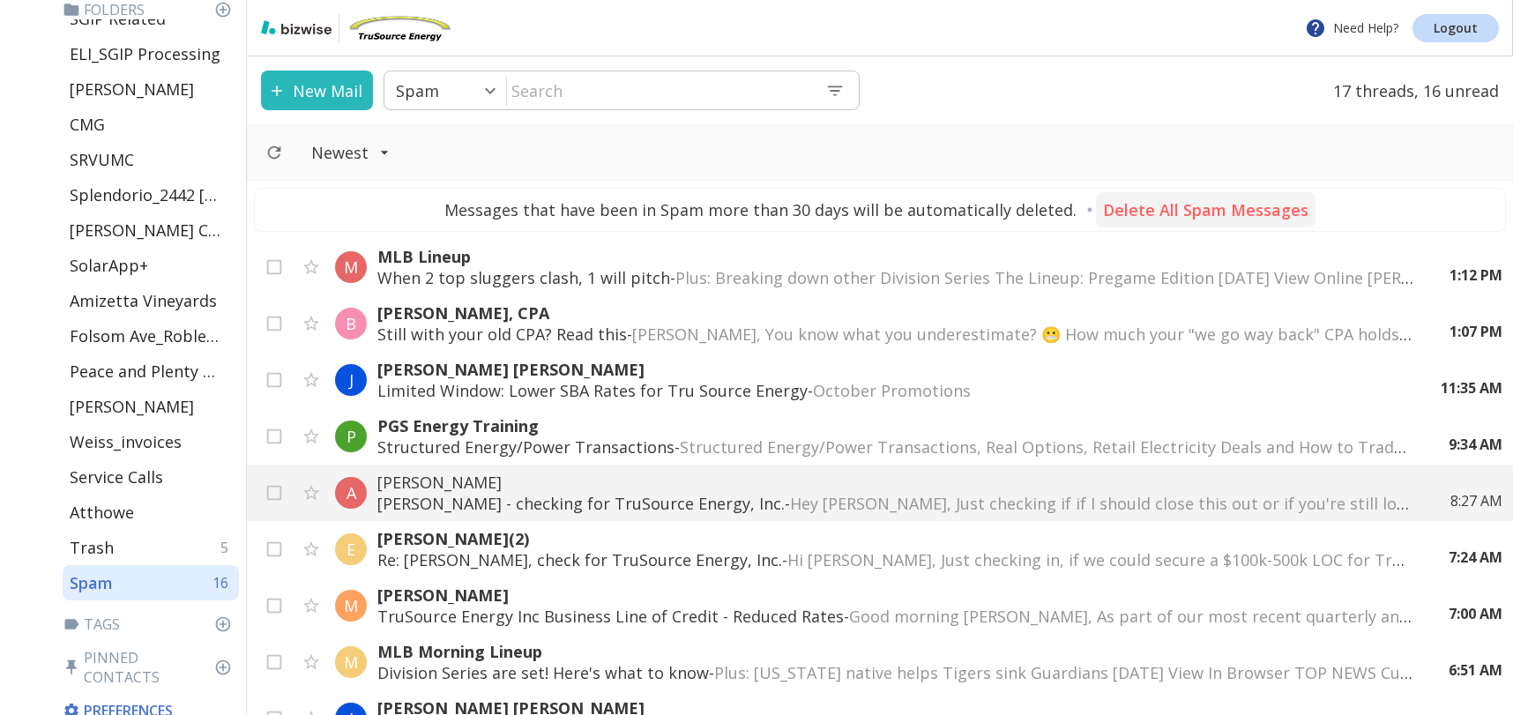
click at [1251, 205] on p "Delete All Spam Messages" at bounding box center [1205, 209] width 205 height 21
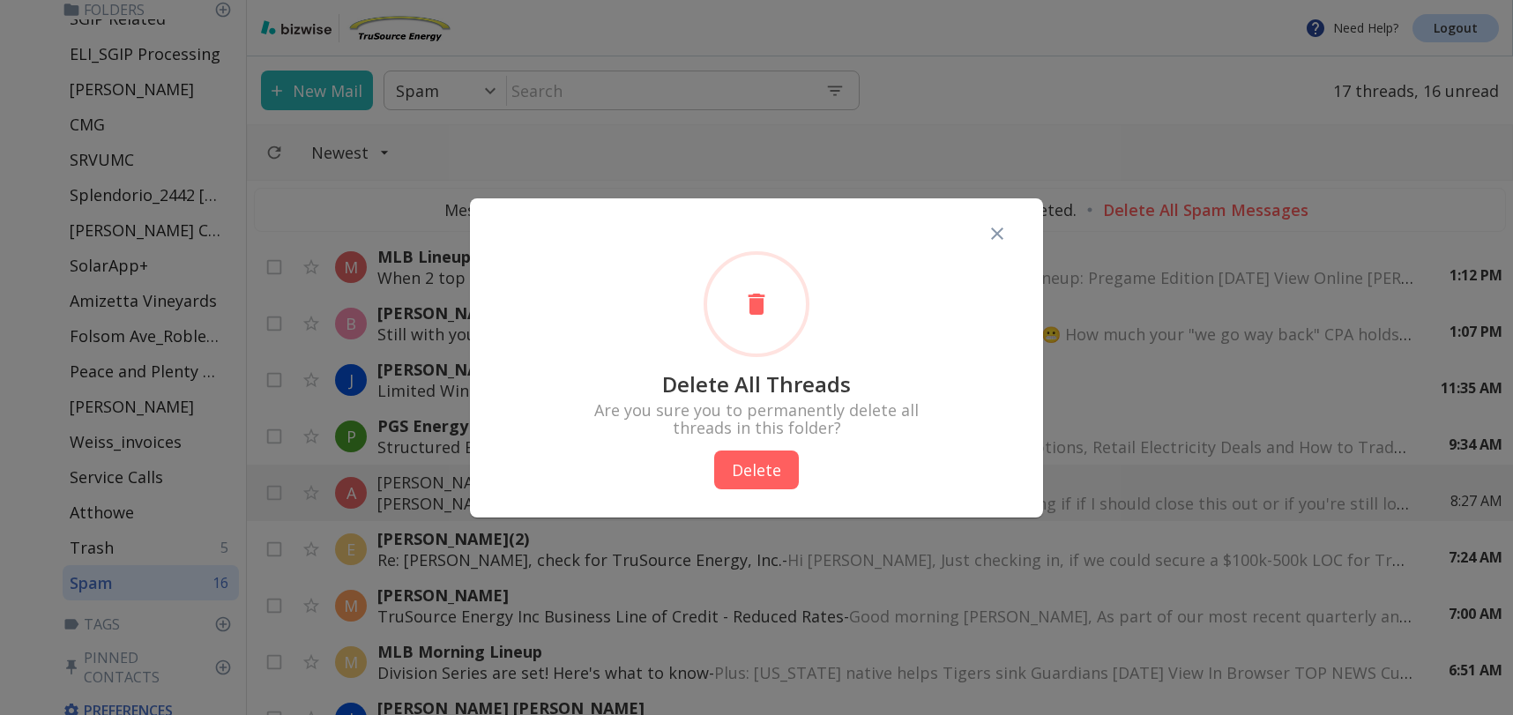
click at [777, 465] on button "Delete" at bounding box center [756, 469] width 85 height 39
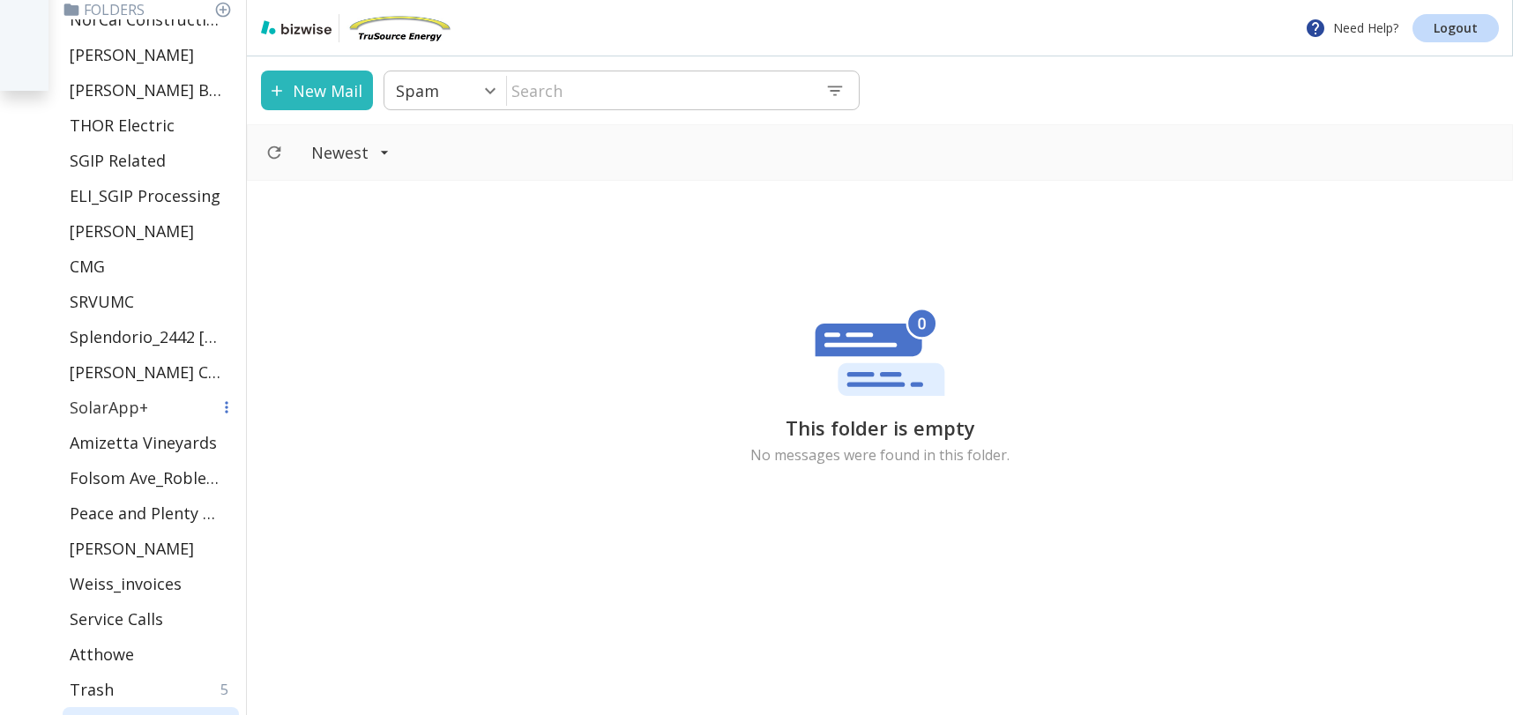
scroll to position [766, 0]
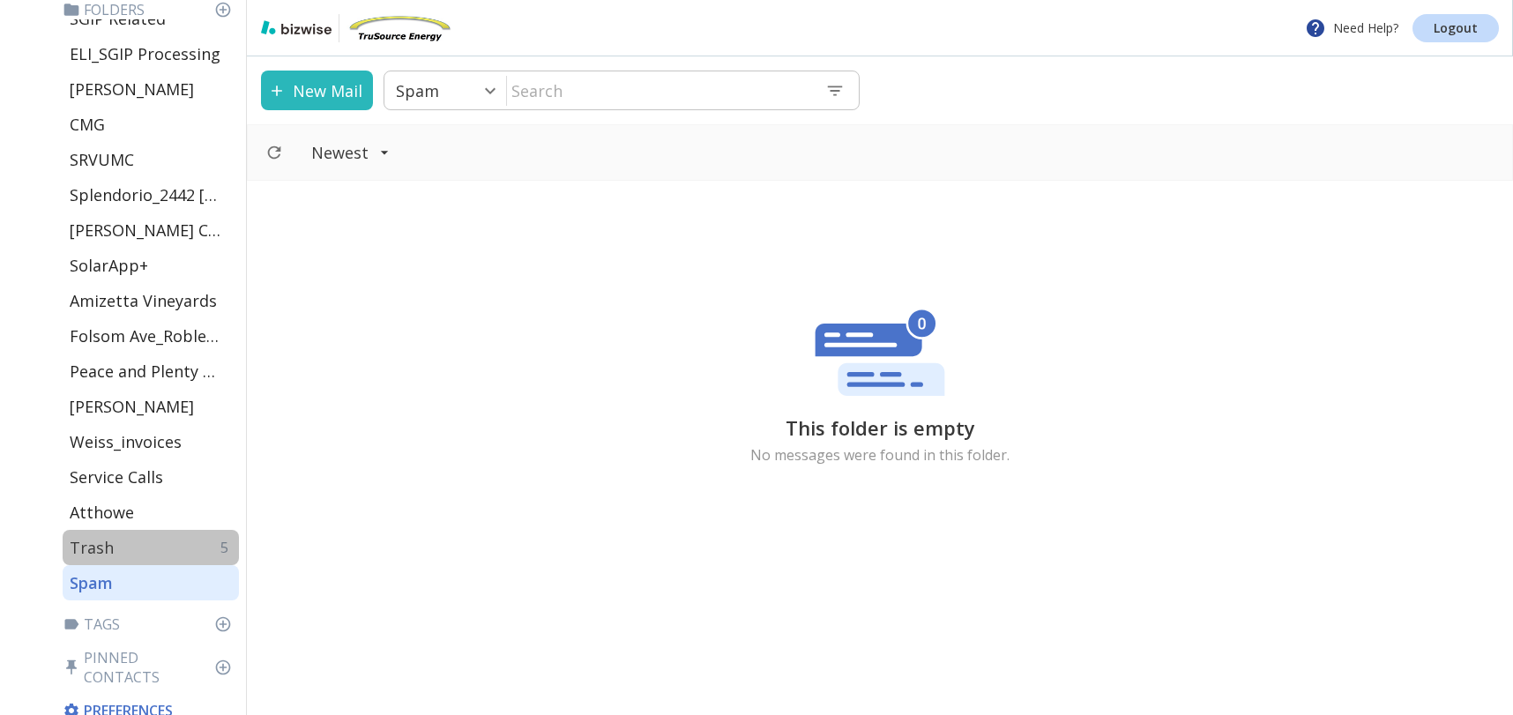
click at [145, 546] on div "Trash 5" at bounding box center [151, 547] width 176 height 35
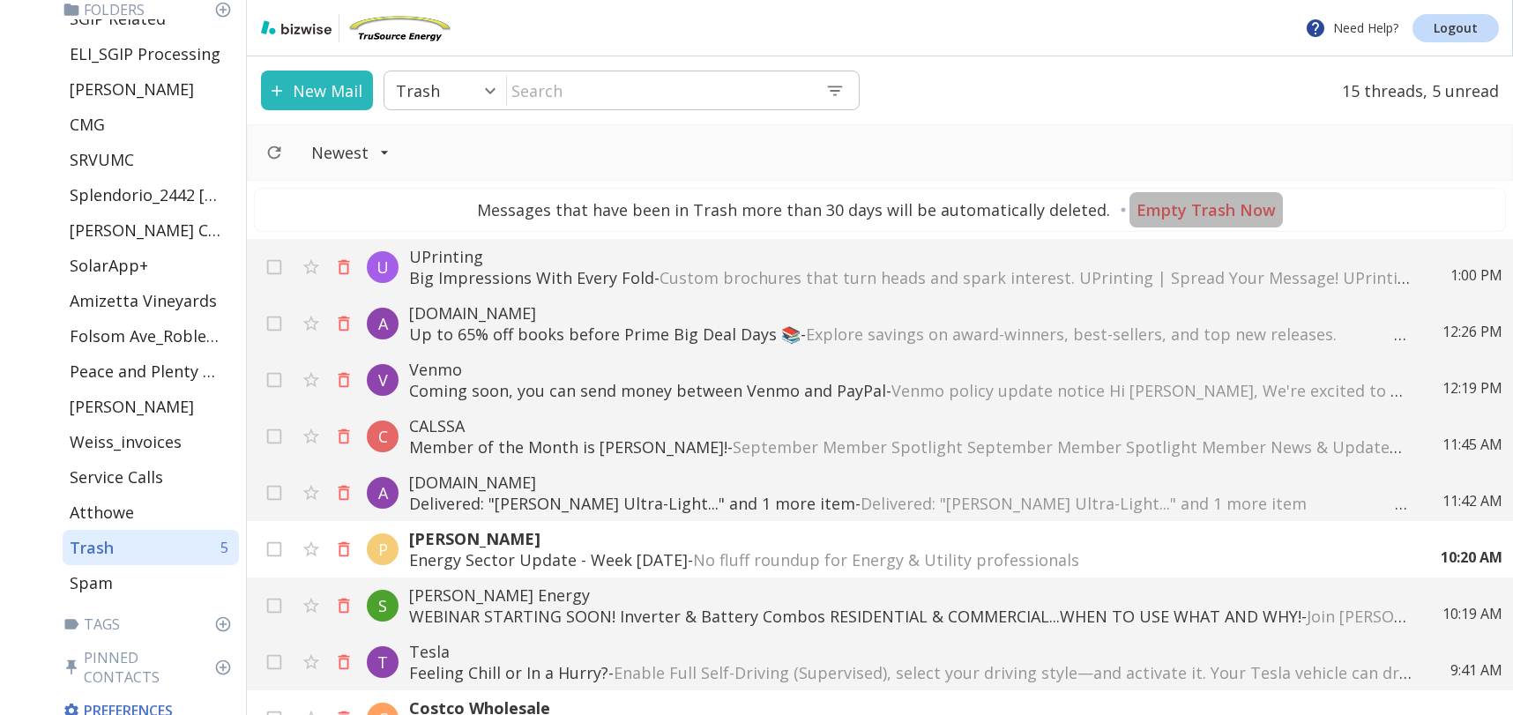
click at [1250, 204] on p "Empty Trash Now" at bounding box center [1205, 209] width 139 height 21
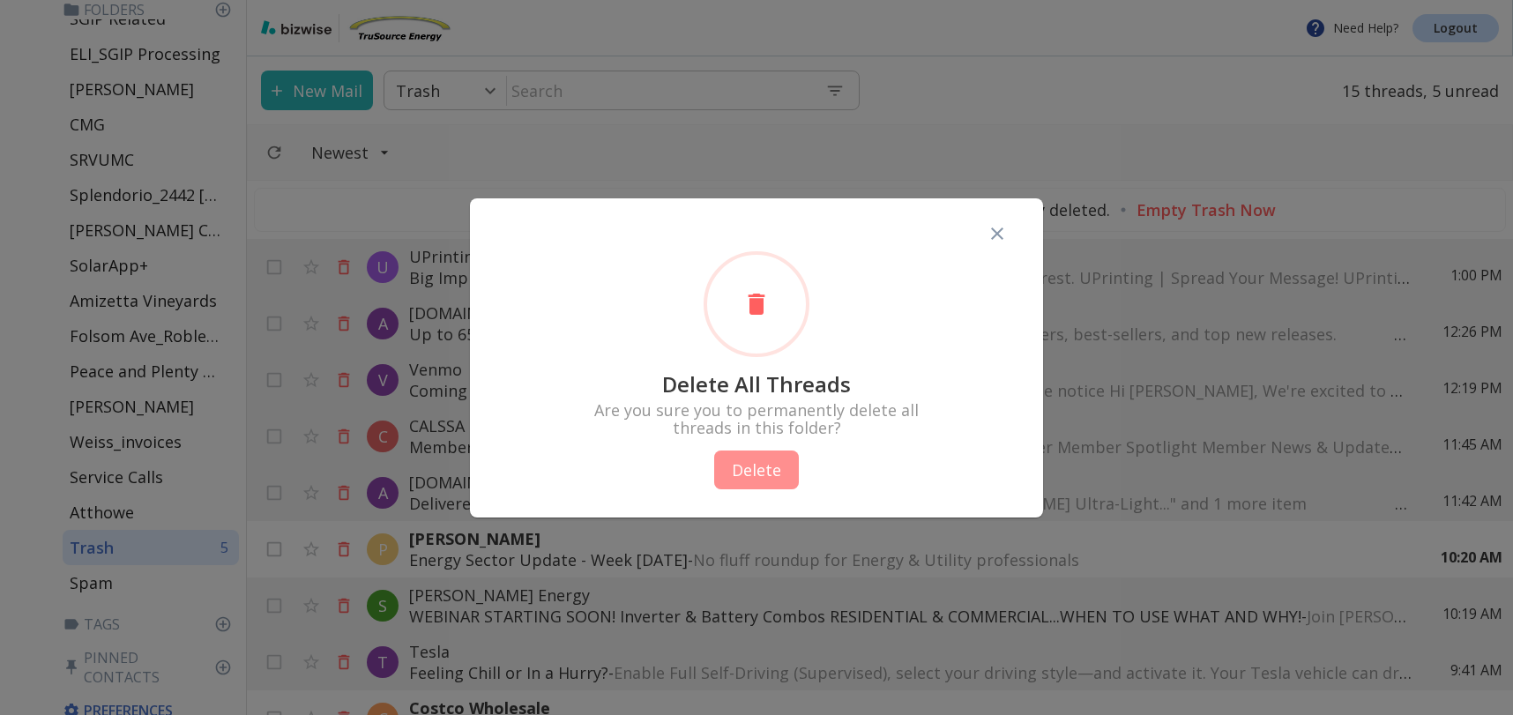
click at [794, 469] on button "Delete" at bounding box center [756, 469] width 85 height 39
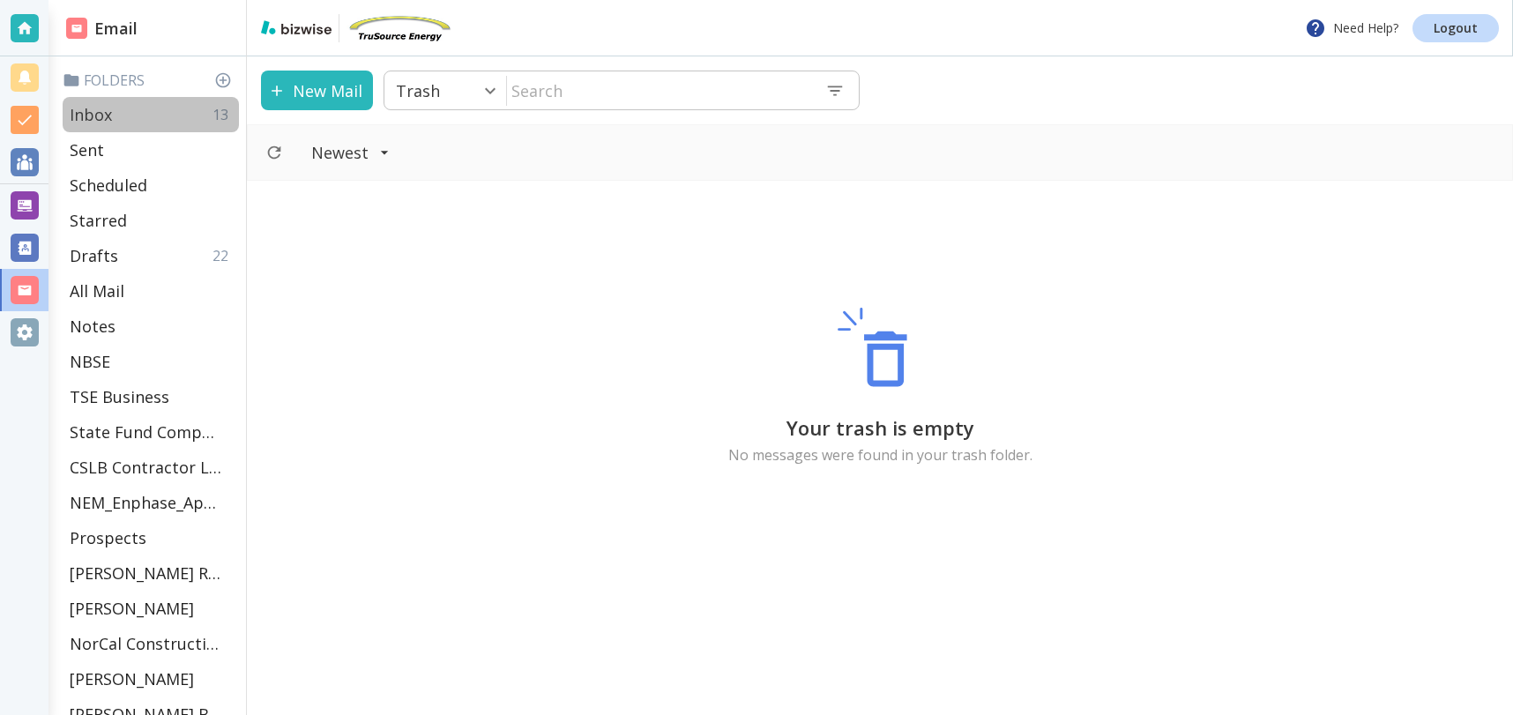
click at [130, 107] on div "Inbox 13" at bounding box center [151, 114] width 176 height 35
type input "0"
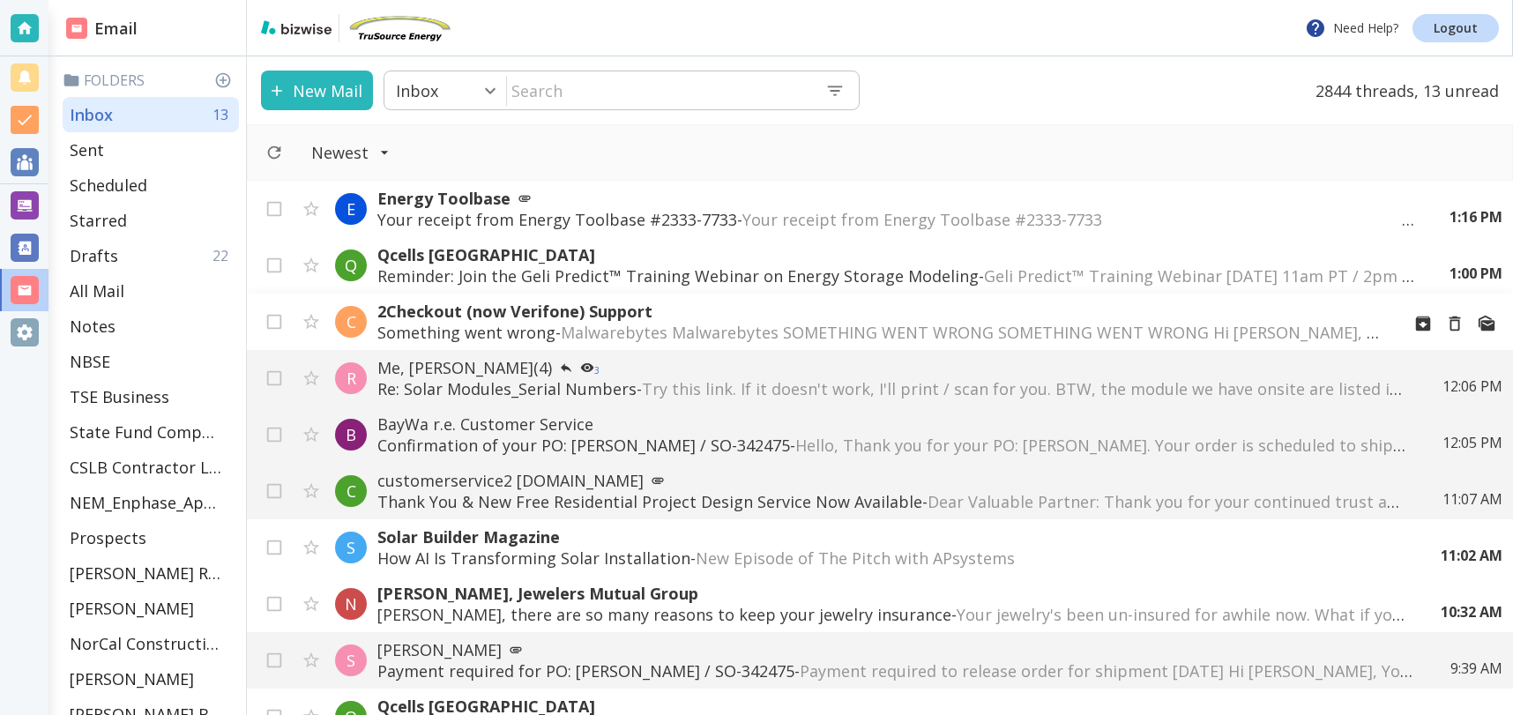
click at [1324, 322] on span "Malwarebytes Malwarebytes SOMETHING WENT WRONG SOMETHING WENT WRONG Hi [PERSON_…" at bounding box center [1384, 332] width 1647 height 21
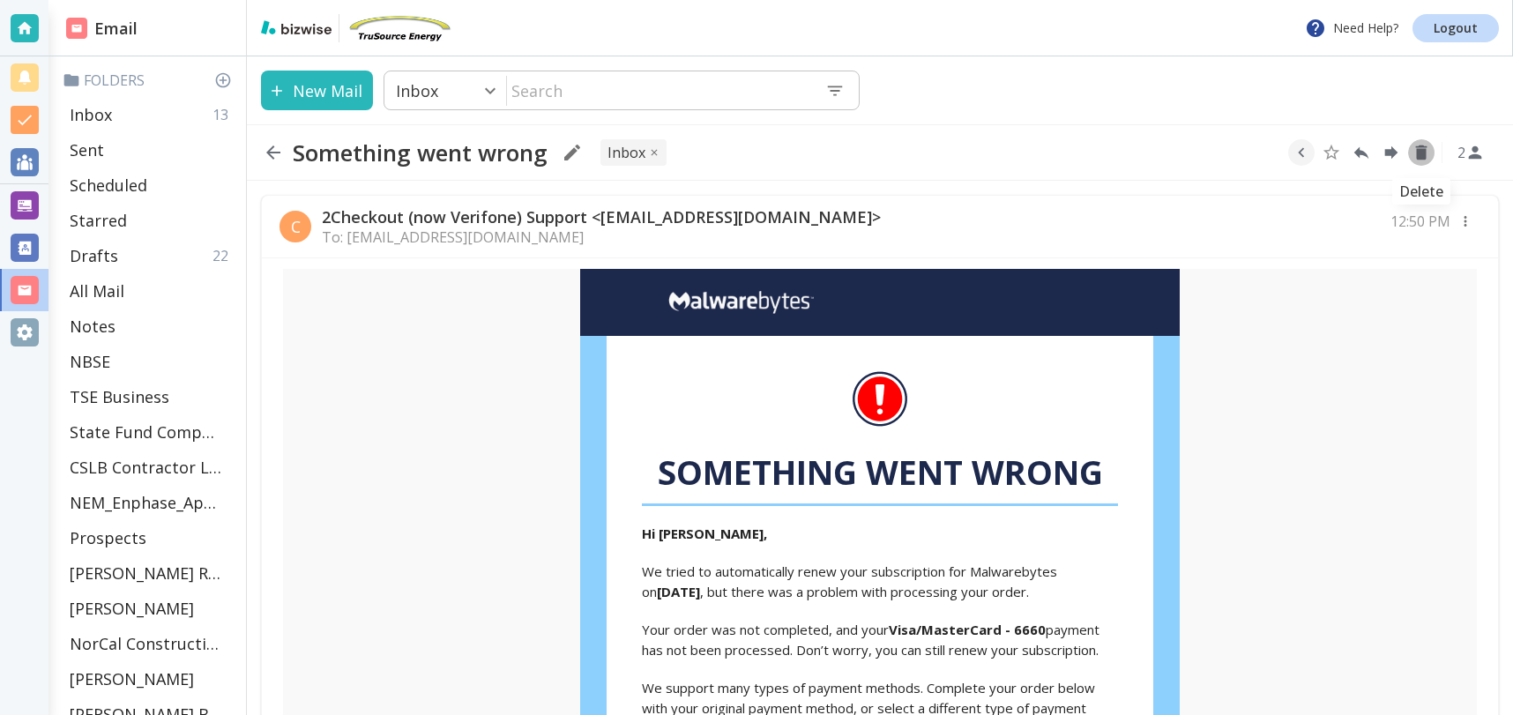
click at [1418, 152] on icon "Delete" at bounding box center [1421, 152] width 11 height 15
